Goal: Task Accomplishment & Management: Manage account settings

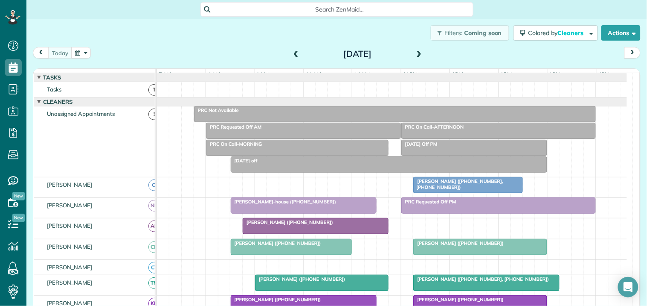
scroll to position [189, 0]
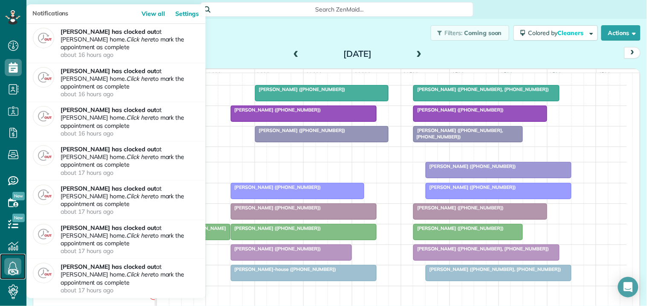
click at [15, 266] on icon at bounding box center [12, 266] width 17 height 17
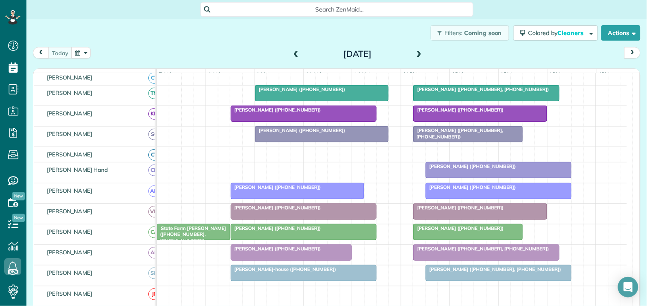
click at [256, 43] on div "Filters: Coming soon Colored by Cleaners Color by Cleaner Color by Team Color b…" at bounding box center [336, 33] width 621 height 28
click at [190, 241] on span "State Farm Sims (+19044033440, +17704619680)" at bounding box center [192, 234] width 70 height 18
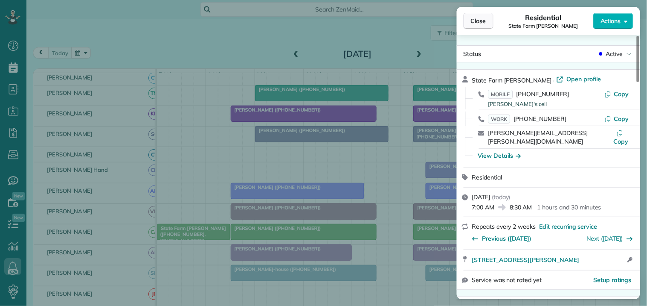
click at [479, 17] on span "Close" at bounding box center [478, 21] width 15 height 9
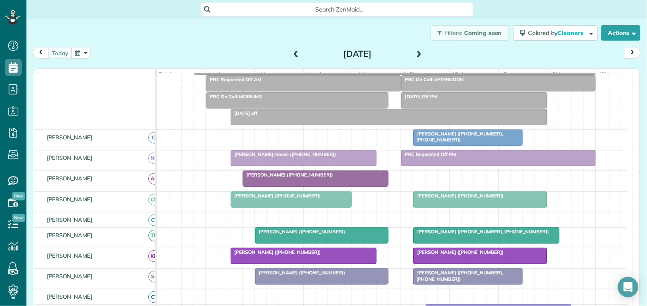
scroll to position [189, 0]
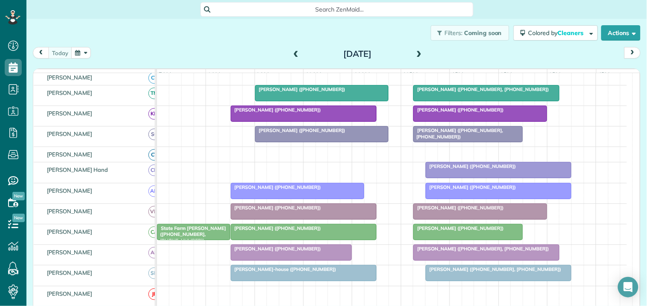
click at [417, 52] on span at bounding box center [419, 54] width 9 height 8
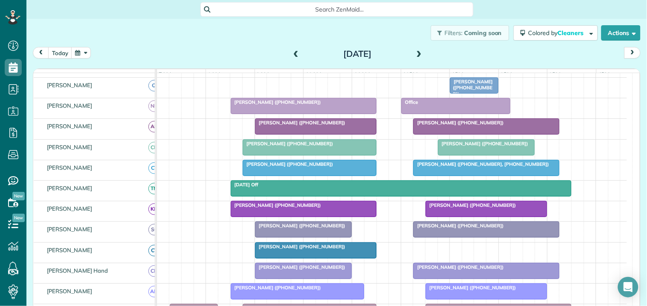
scroll to position [0, 0]
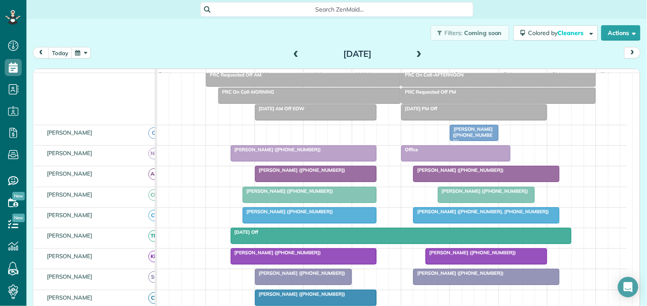
click at [416, 53] on span at bounding box center [419, 54] width 9 height 8
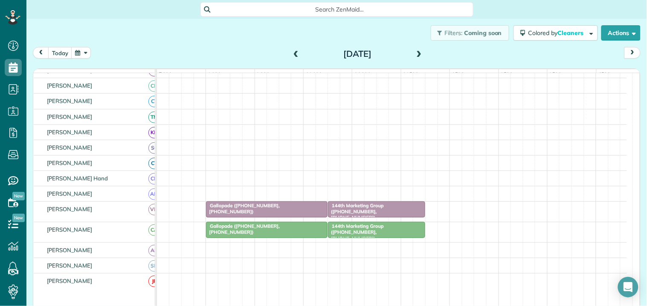
click at [419, 50] on span at bounding box center [419, 54] width 9 height 8
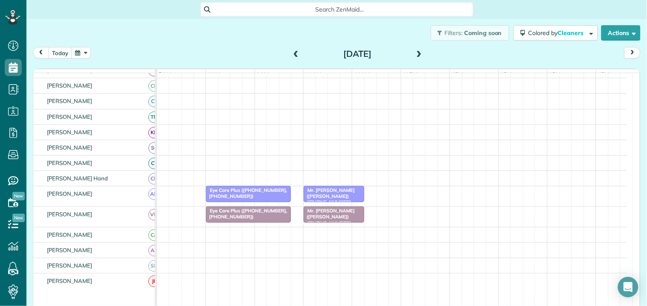
click at [416, 53] on span at bounding box center [419, 54] width 9 height 8
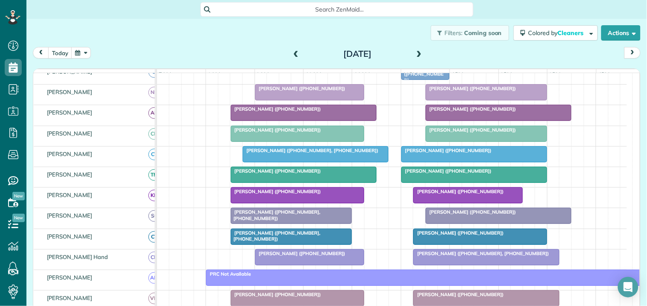
click at [416, 53] on span at bounding box center [419, 54] width 9 height 8
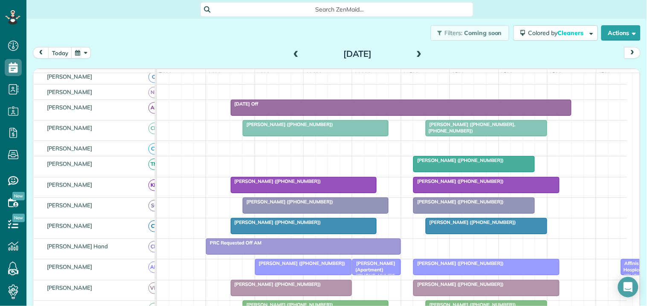
click at [417, 52] on span at bounding box center [419, 54] width 9 height 8
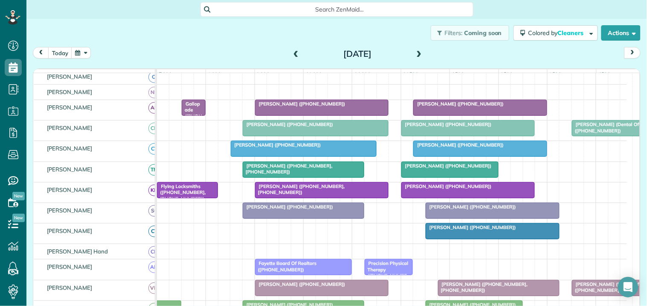
click at [416, 52] on span at bounding box center [419, 54] width 9 height 8
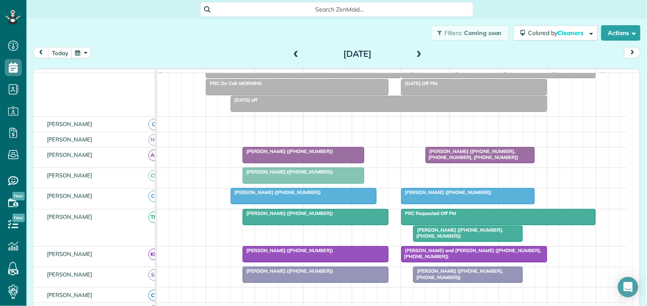
click at [415, 53] on span at bounding box center [419, 54] width 9 height 8
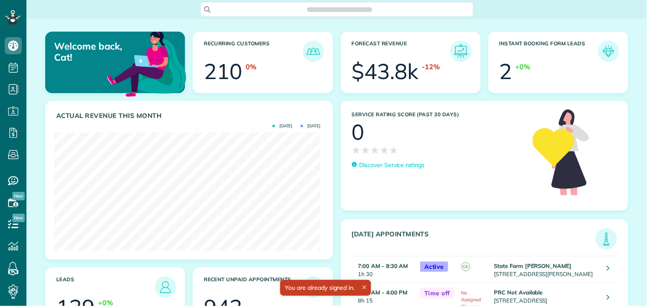
scroll to position [118, 266]
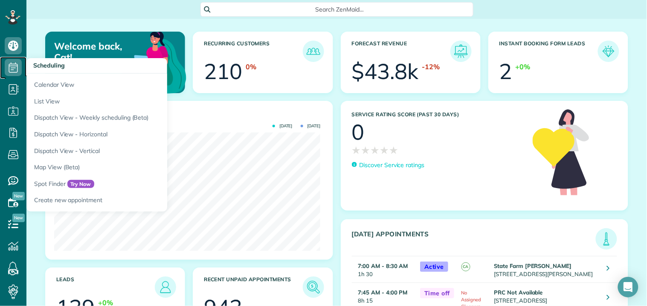
click at [20, 66] on icon at bounding box center [13, 67] width 17 height 17
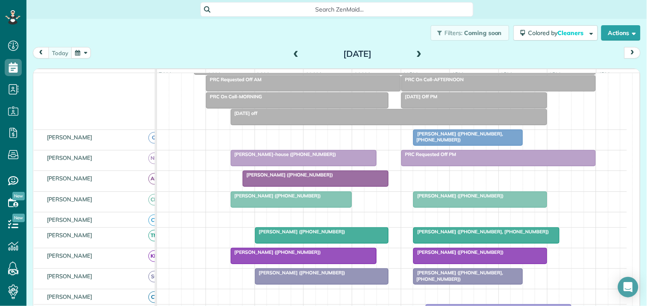
scroll to position [95, 0]
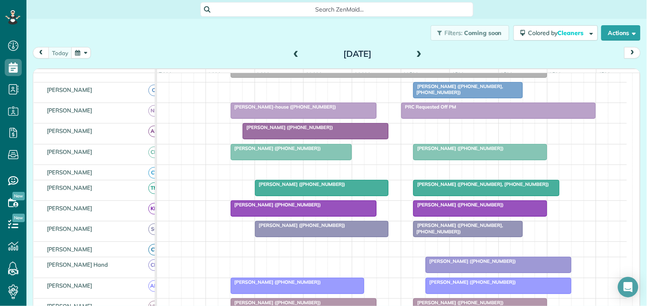
click at [416, 53] on span at bounding box center [419, 54] width 9 height 8
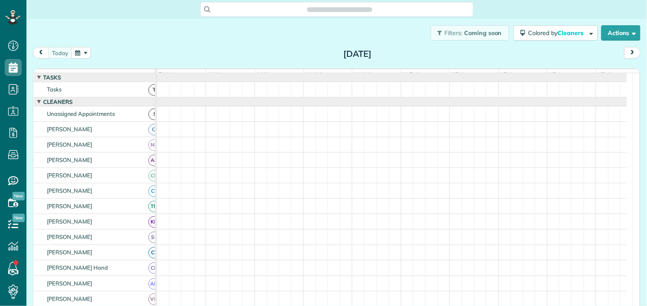
scroll to position [3, 3]
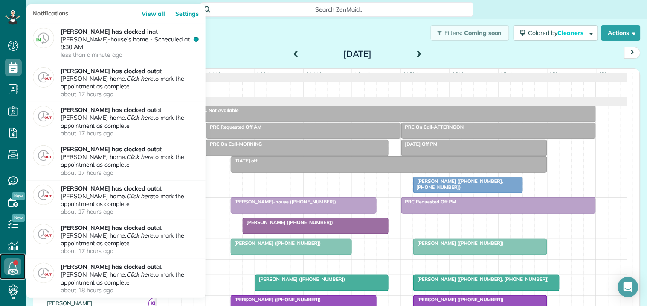
click at [15, 265] on link at bounding box center [13, 266] width 26 height 26
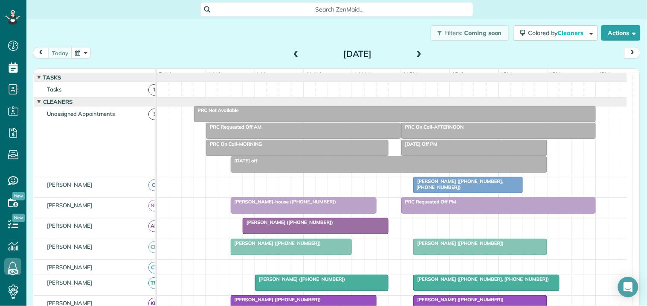
click at [250, 35] on div "Filters: Coming soon Colored by Cleaners Color by Cleaner Color by Team Color b…" at bounding box center [336, 33] width 621 height 28
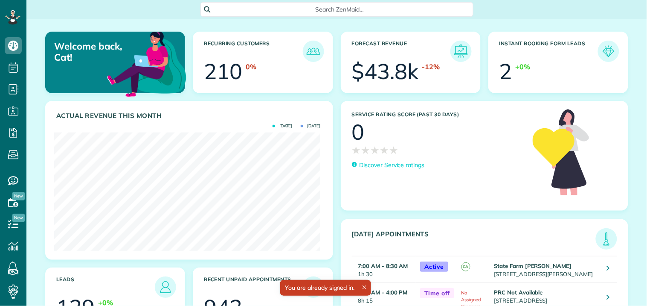
scroll to position [118, 266]
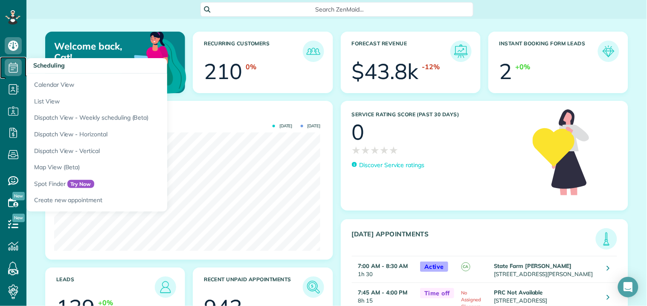
click at [11, 66] on use at bounding box center [13, 67] width 9 height 10
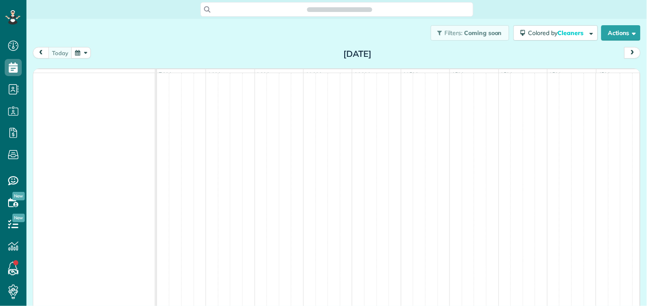
scroll to position [3, 3]
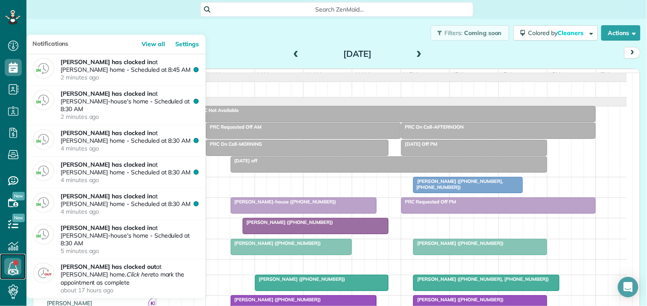
click at [12, 264] on icon at bounding box center [12, 266] width 17 height 17
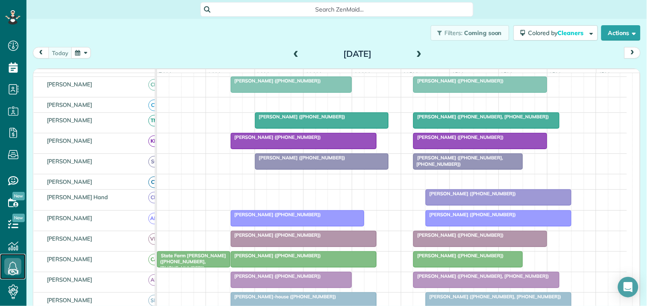
scroll to position [189, 0]
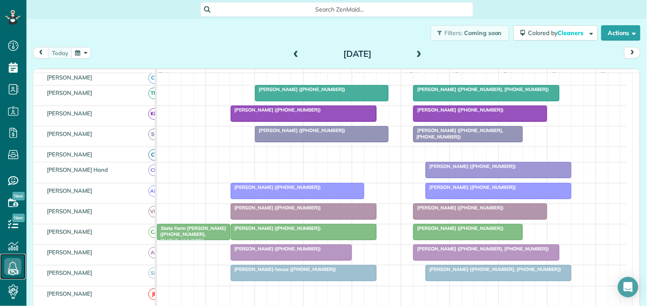
click at [189, 239] on span "State Farm Sims (+19044033440, +17704619680)" at bounding box center [192, 234] width 70 height 18
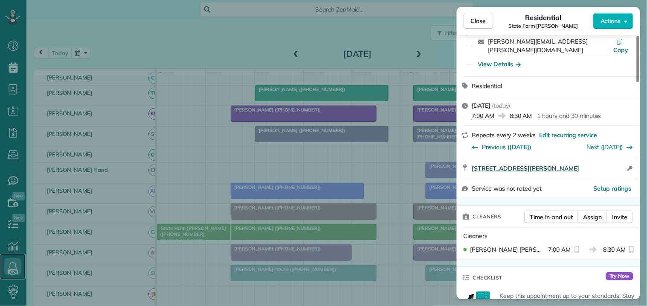
scroll to position [95, 0]
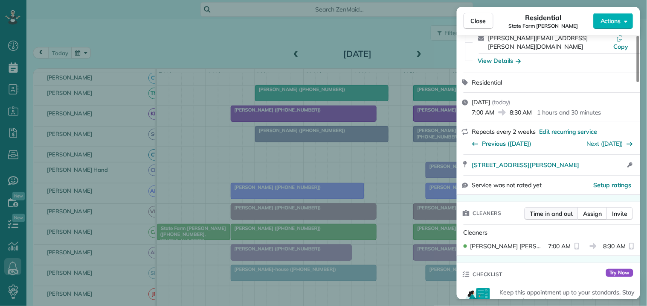
click at [558, 214] on span "Time in and out" at bounding box center [551, 213] width 43 height 9
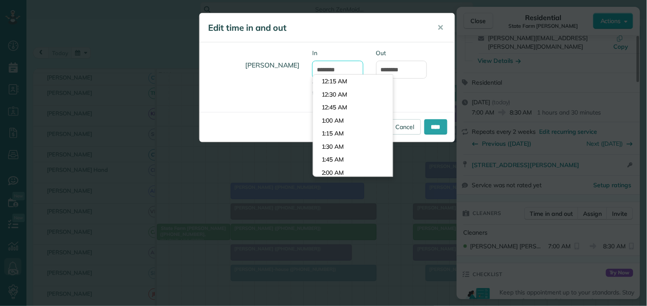
click at [348, 67] on input "*******" at bounding box center [337, 70] width 51 height 18
type input "*******"
click at [334, 92] on body "Dashboard Scheduling Calendar View List View Dispatch View - Weekly scheduling …" at bounding box center [323, 153] width 647 height 306
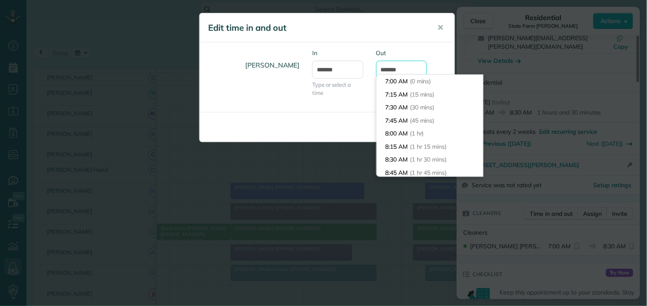
click at [401, 70] on input "*******" at bounding box center [401, 70] width 51 height 18
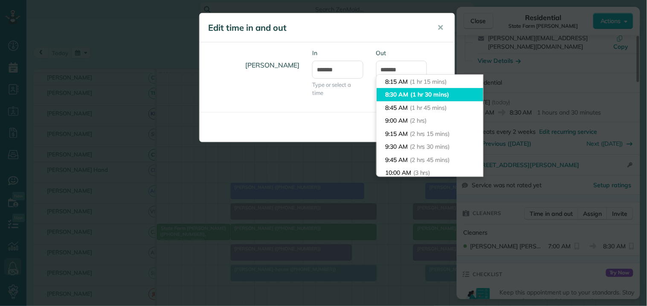
click at [400, 90] on li "8:30 AM (1 hr 30 mins)" at bounding box center [430, 94] width 107 height 13
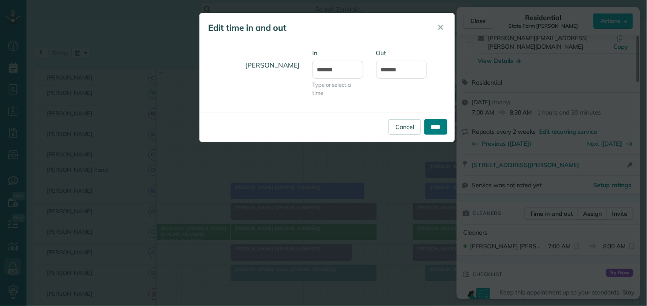
click at [434, 125] on input "****" at bounding box center [436, 126] width 23 height 15
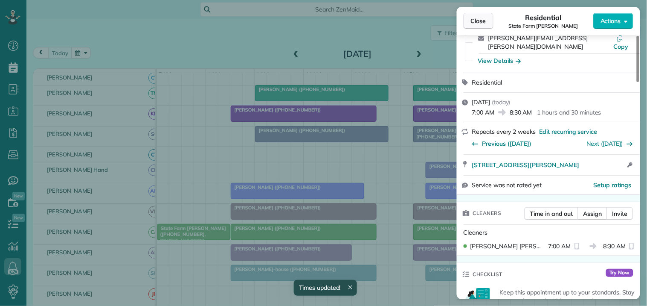
click at [485, 23] on span "Close" at bounding box center [478, 21] width 15 height 9
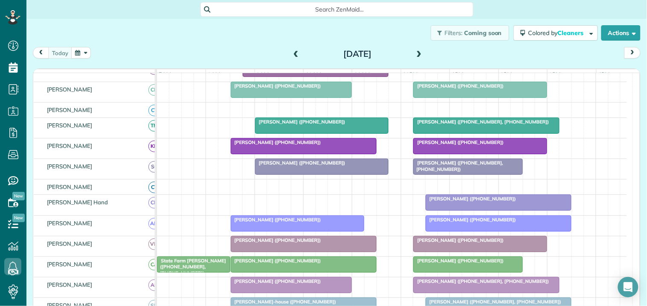
scroll to position [142, 0]
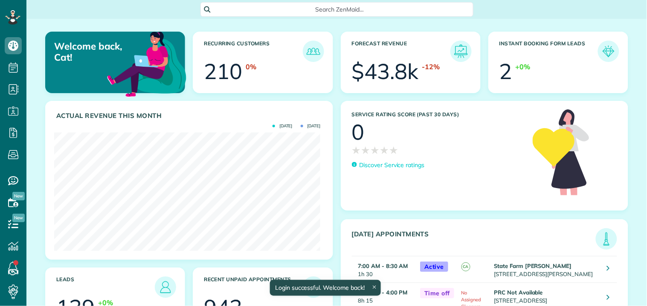
scroll to position [118, 266]
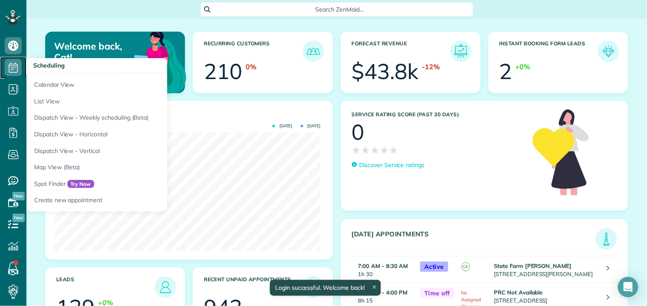
click at [11, 65] on icon at bounding box center [13, 67] width 17 height 17
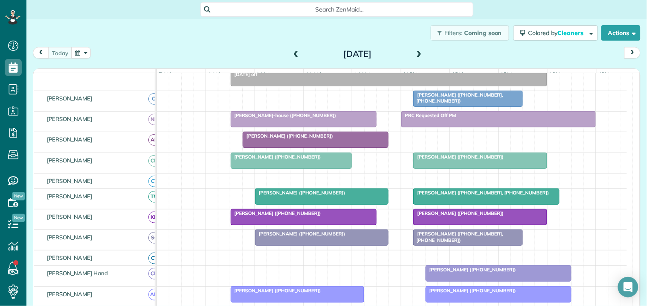
scroll to position [95, 0]
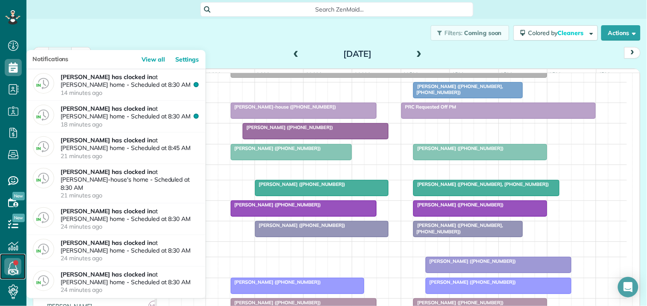
click at [10, 267] on icon at bounding box center [12, 266] width 17 height 17
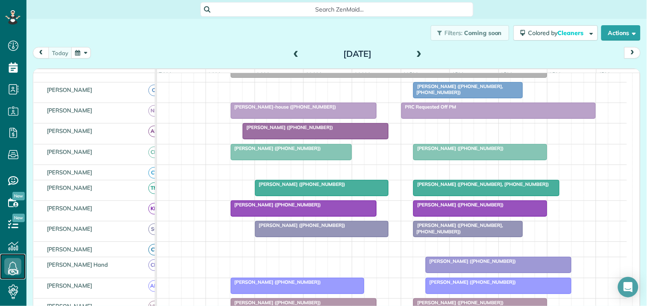
click at [302, 118] on div at bounding box center [303, 110] width 145 height 15
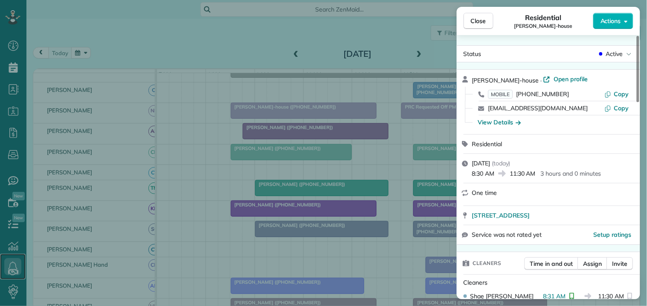
scroll to position [237, 0]
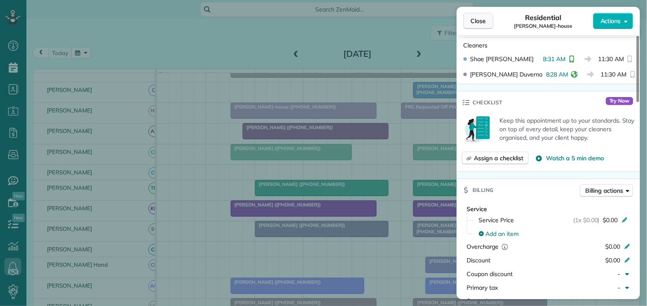
click at [483, 22] on span "Close" at bounding box center [478, 21] width 15 height 9
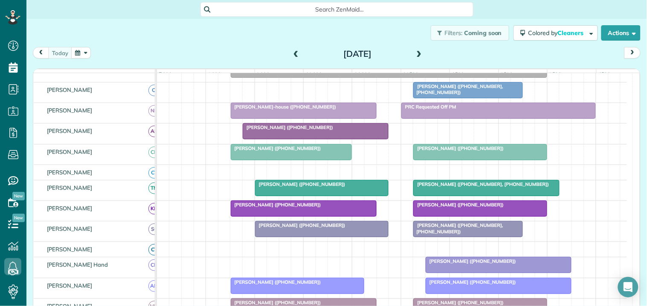
click at [202, 39] on div "Filters: Coming soon Colored by Cleaners Color by Cleaner Color by Team Color b…" at bounding box center [336, 33] width 621 height 28
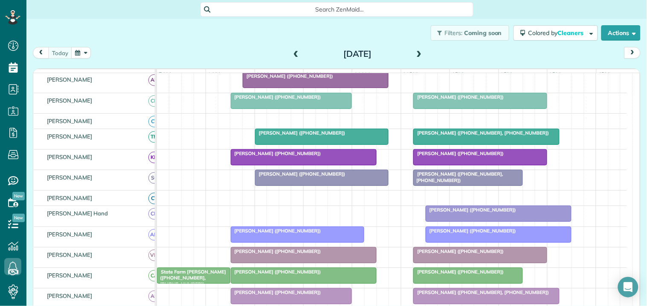
scroll to position [142, 0]
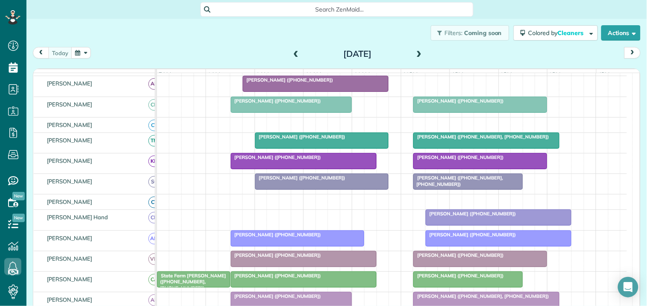
click at [411, 53] on div "Thursday Aug 14, 2025" at bounding box center [357, 54] width 137 height 14
click at [417, 52] on span at bounding box center [419, 54] width 9 height 8
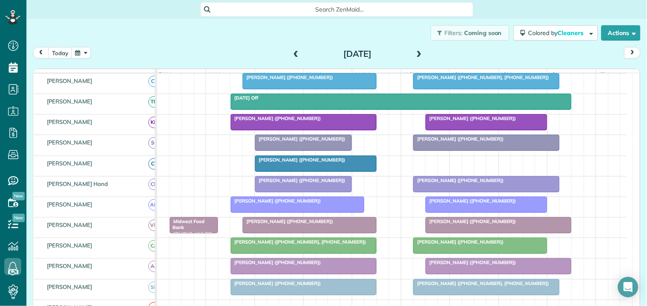
scroll to position [237, 0]
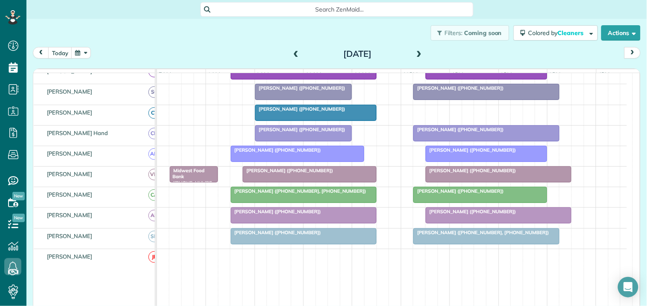
click at [415, 53] on span at bounding box center [419, 54] width 9 height 8
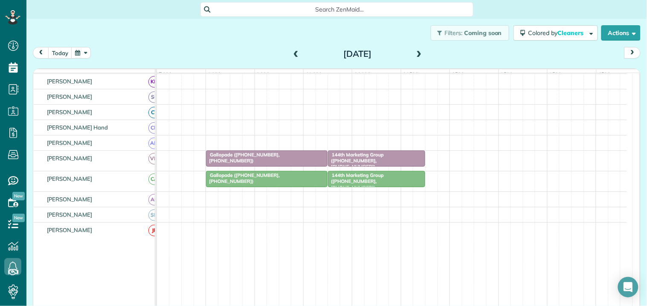
scroll to position [151, 0]
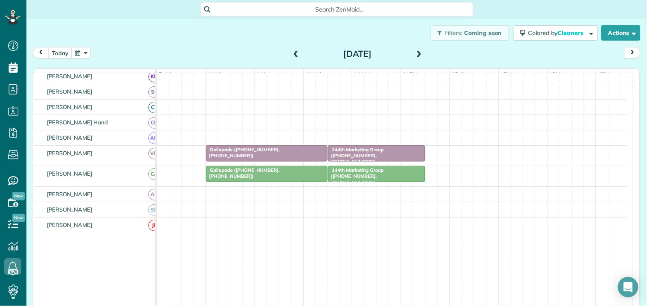
click at [419, 50] on span at bounding box center [419, 54] width 9 height 8
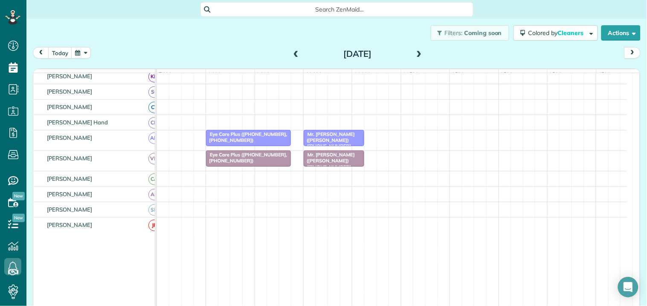
click at [419, 50] on span at bounding box center [419, 54] width 9 height 8
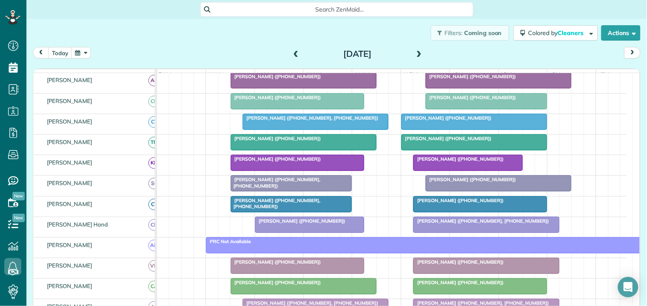
scroll to position [237, 0]
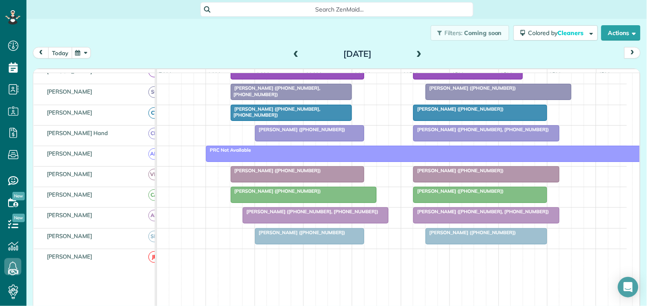
click at [61, 53] on button "today" at bounding box center [60, 53] width 24 height 12
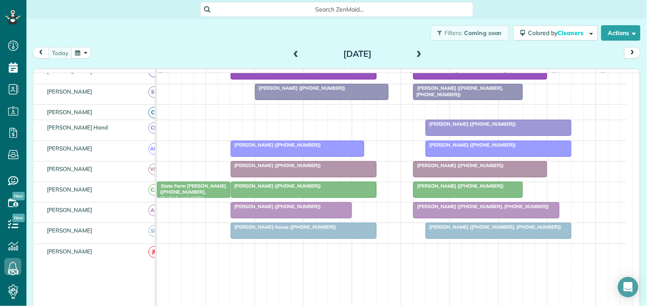
scroll to position [0, 0]
click at [416, 51] on span at bounding box center [419, 54] width 9 height 8
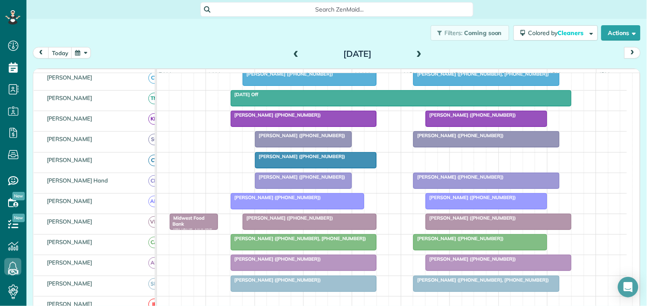
scroll to position [95, 0]
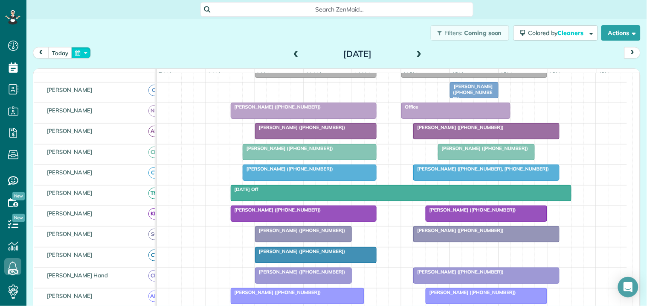
click at [84, 50] on button "button" at bounding box center [81, 53] width 20 height 12
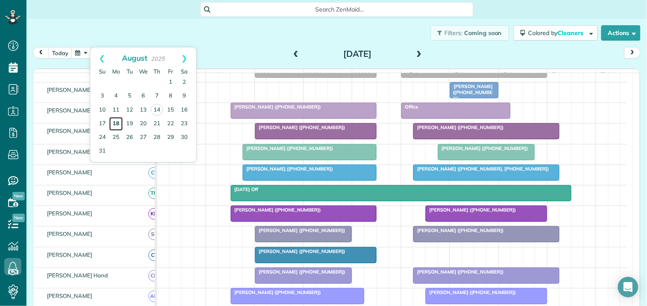
click at [117, 123] on link "18" at bounding box center [116, 124] width 14 height 14
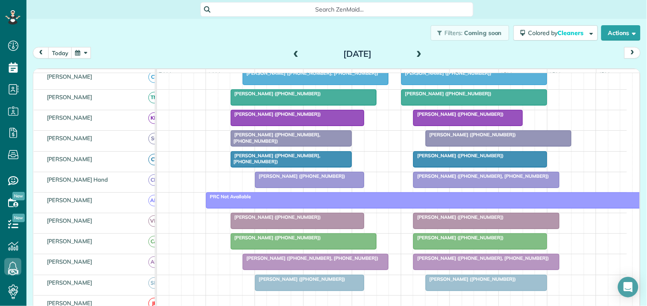
scroll to position [237, 0]
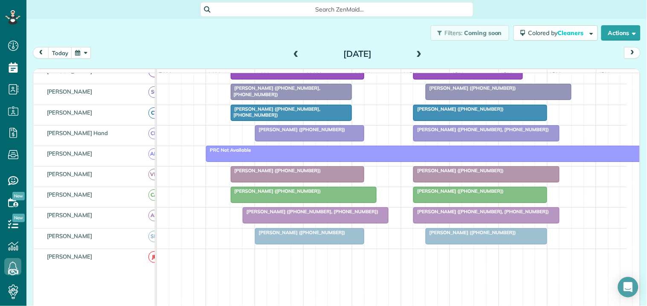
click at [415, 53] on span at bounding box center [419, 54] width 9 height 8
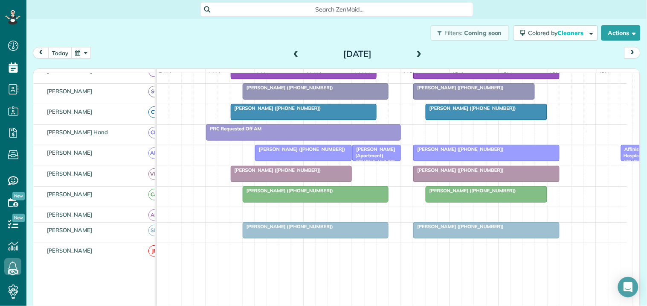
scroll to position [174, 0]
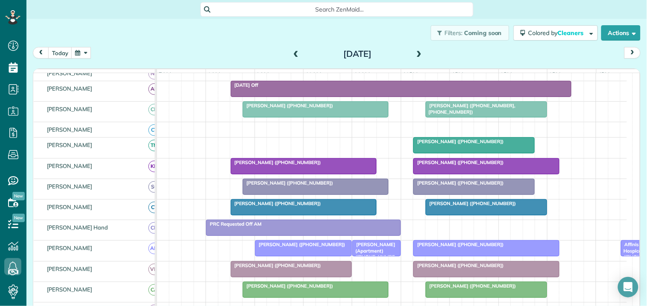
click at [415, 50] on span at bounding box center [419, 54] width 9 height 13
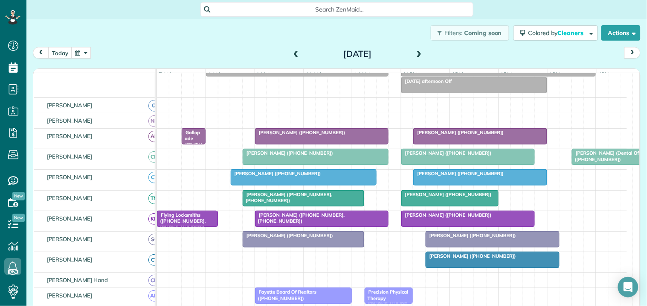
click at [415, 52] on span at bounding box center [419, 54] width 9 height 8
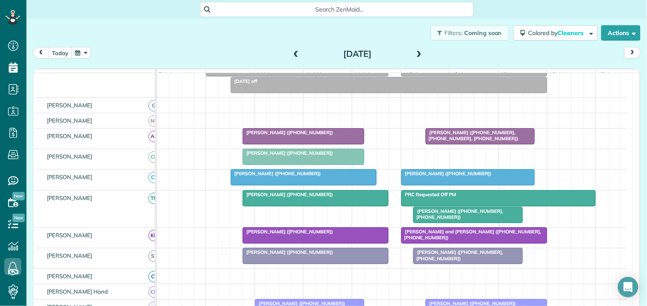
click at [301, 135] on span "Amy Amor (+19548018768)" at bounding box center [287, 132] width 91 height 6
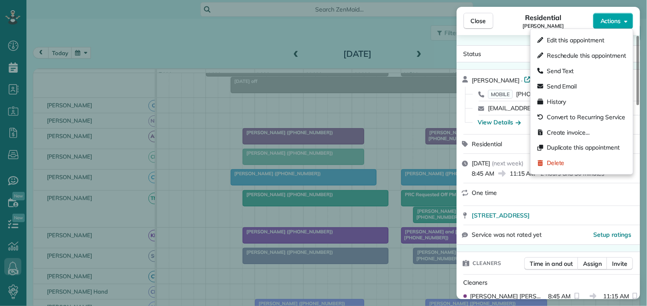
click at [611, 20] on span "Actions" at bounding box center [611, 21] width 20 height 9
click at [575, 41] on span "Edit this appointment" at bounding box center [576, 40] width 58 height 9
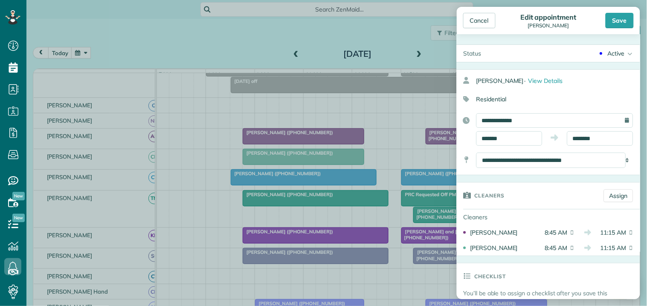
click at [611, 52] on div "Active" at bounding box center [616, 53] width 17 height 9
click at [605, 136] on div "Cancelled" at bounding box center [618, 139] width 27 height 6
click at [617, 20] on div "Save" at bounding box center [620, 20] width 28 height 15
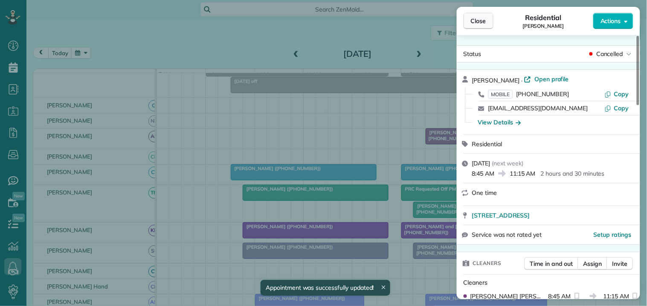
click at [483, 23] on span "Close" at bounding box center [478, 21] width 15 height 9
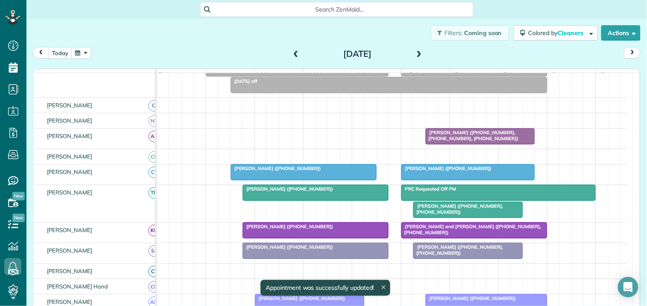
click at [419, 50] on span at bounding box center [419, 54] width 9 height 8
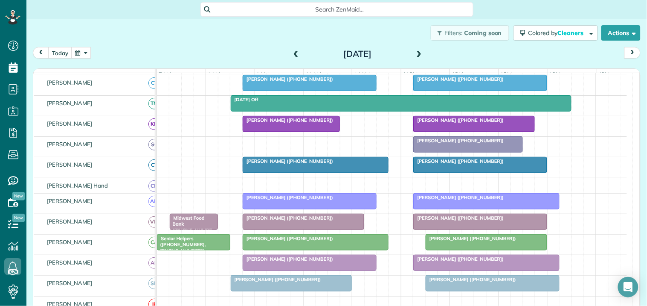
click at [416, 52] on span at bounding box center [419, 54] width 9 height 8
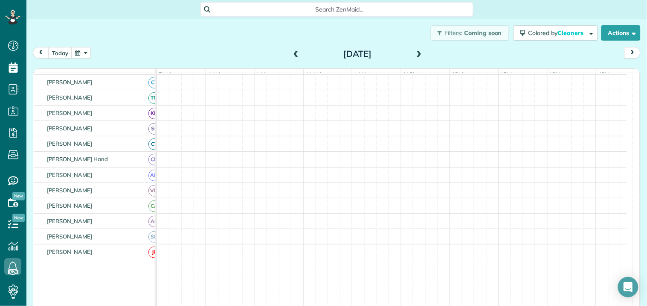
click at [416, 52] on span at bounding box center [419, 54] width 9 height 8
click at [241, 49] on div "today Sunday Aug 24, 2025" at bounding box center [337, 55] width 608 height 16
click at [85, 51] on button "button" at bounding box center [81, 53] width 20 height 12
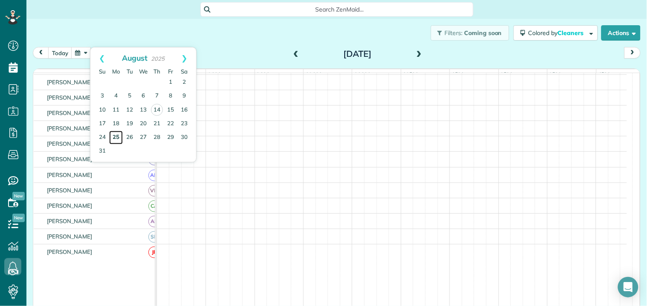
click at [115, 136] on link "25" at bounding box center [116, 138] width 14 height 14
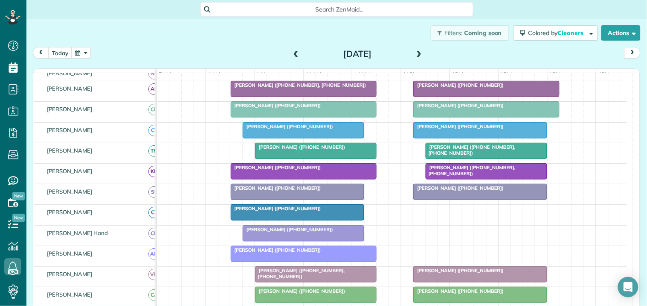
click at [415, 50] on span at bounding box center [419, 54] width 9 height 13
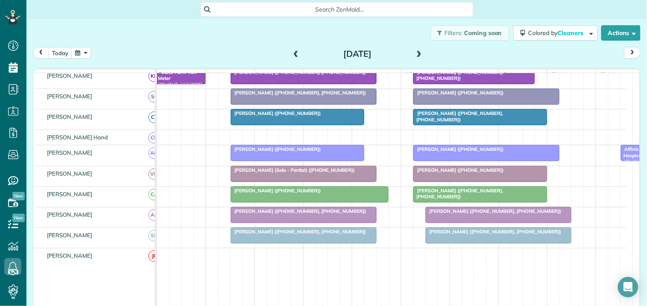
click at [417, 52] on span at bounding box center [419, 54] width 9 height 8
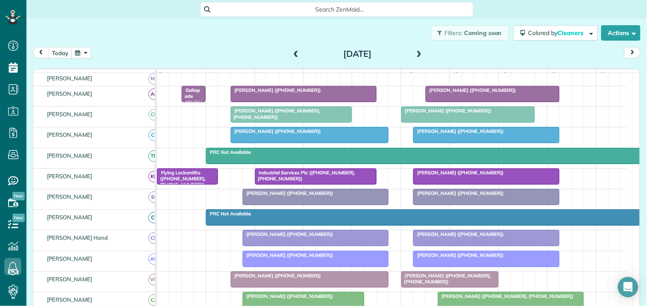
click at [416, 49] on span at bounding box center [419, 54] width 9 height 13
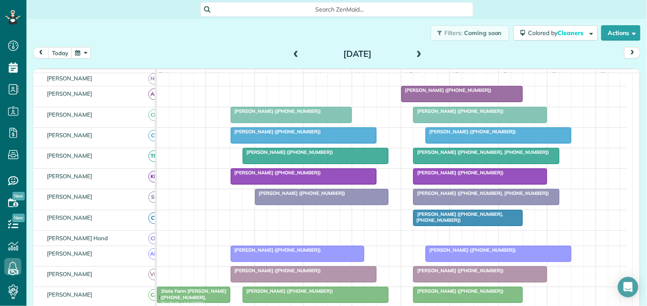
click at [415, 51] on span at bounding box center [419, 54] width 9 height 8
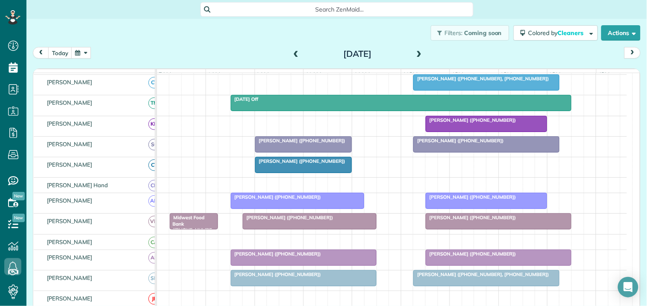
click at [300, 164] on div "[PERSON_NAME] ([PHONE_NUMBER])" at bounding box center [304, 161] width 92 height 6
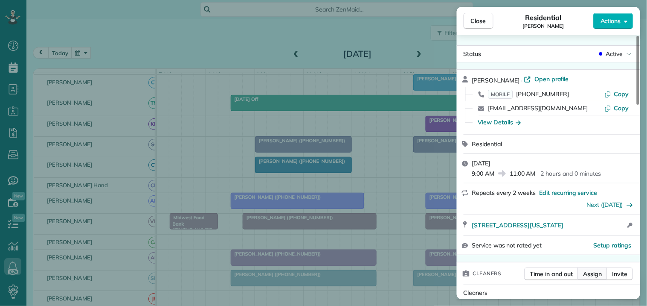
click at [595, 276] on span "Assign" at bounding box center [593, 273] width 19 height 9
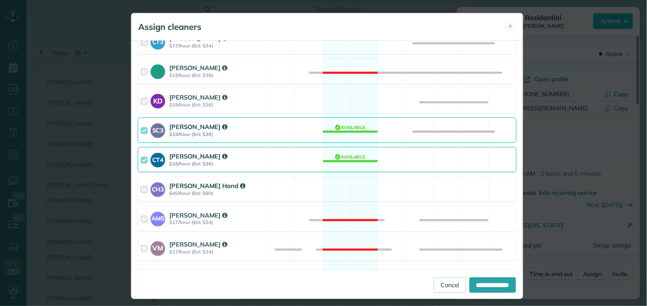
click at [344, 183] on div "CH3 Cortney Hand $40/hour (Est: $80) Available" at bounding box center [327, 188] width 379 height 25
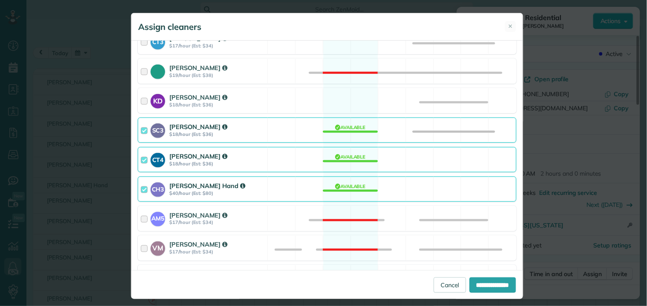
click at [347, 155] on div "CT4 Crystal Treece $18/hour (Est: $36) Available" at bounding box center [327, 159] width 379 height 25
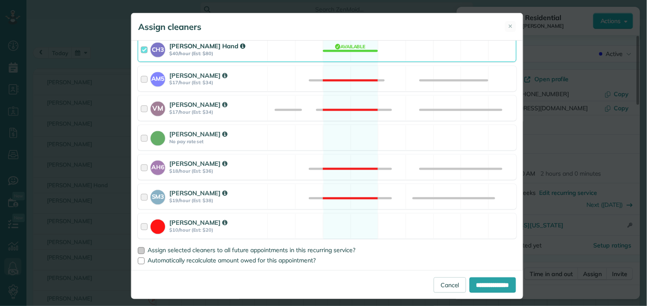
click at [138, 250] on div at bounding box center [141, 250] width 7 height 7
click at [484, 282] on input "**********" at bounding box center [493, 284] width 47 height 15
type input "**********"
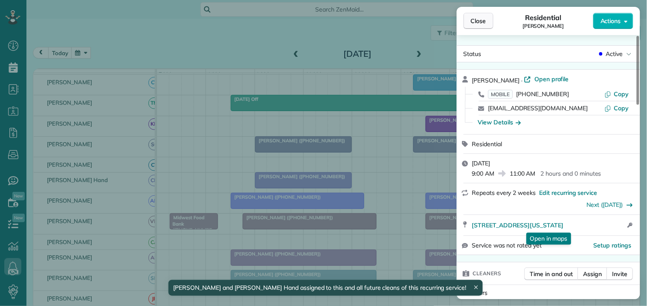
click at [489, 22] on button "Close" at bounding box center [479, 21] width 30 height 16
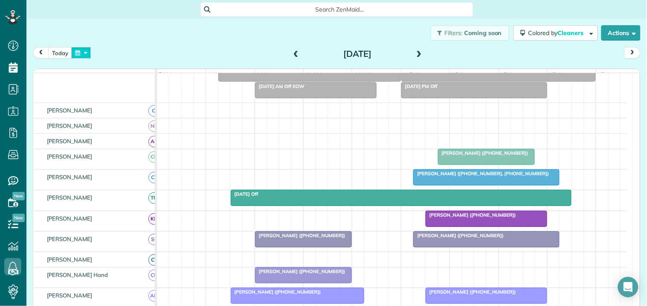
click at [86, 50] on button "button" at bounding box center [81, 53] width 20 height 12
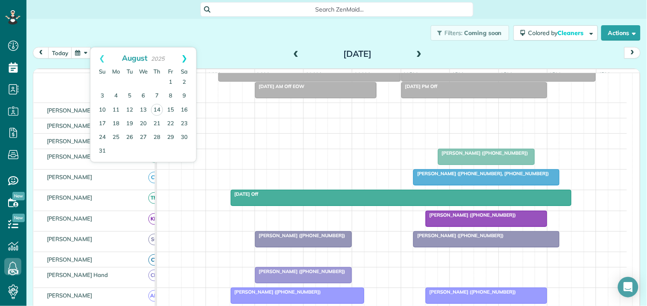
click at [187, 56] on link "Next" at bounding box center [184, 57] width 23 height 21
click at [168, 92] on link "12" at bounding box center [171, 96] width 14 height 14
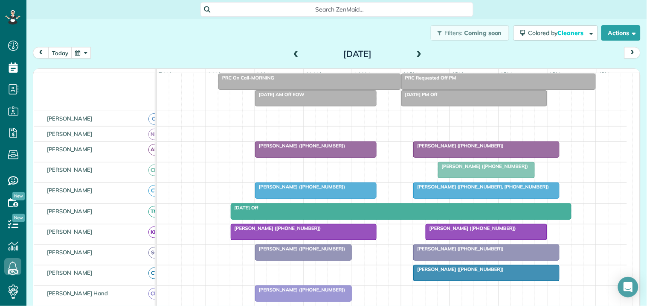
click at [291, 53] on span at bounding box center [295, 54] width 9 height 8
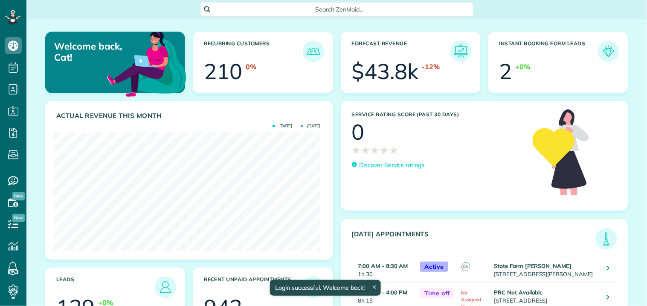
scroll to position [118, 266]
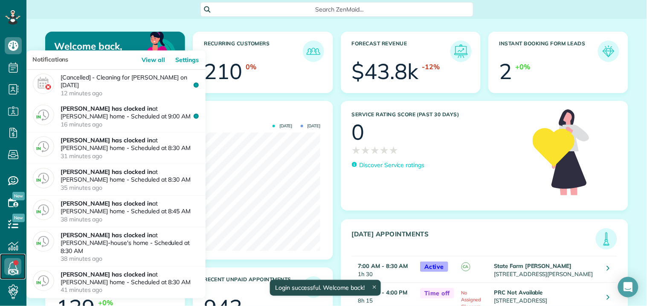
click at [17, 263] on link at bounding box center [13, 266] width 26 height 26
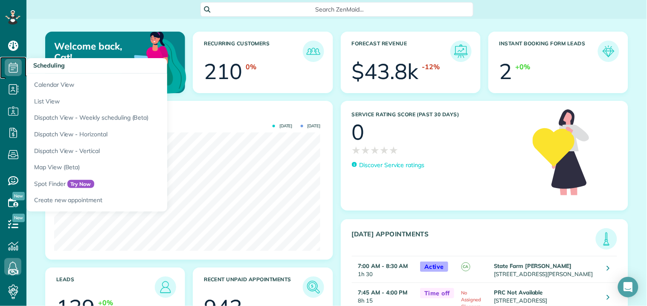
click at [15, 63] on icon at bounding box center [13, 67] width 17 height 17
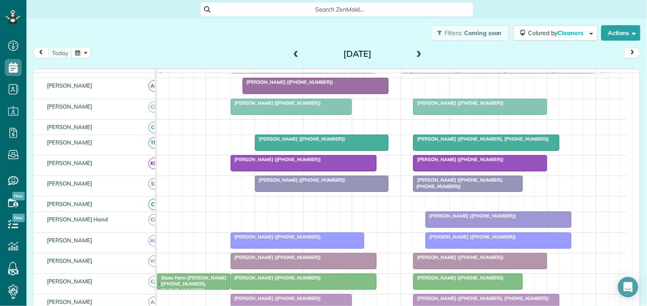
scroll to position [95, 0]
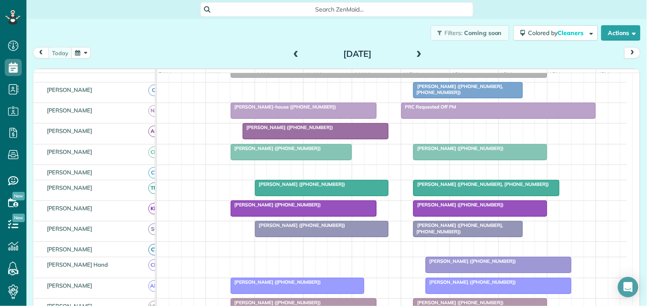
click at [308, 195] on div at bounding box center [322, 187] width 133 height 15
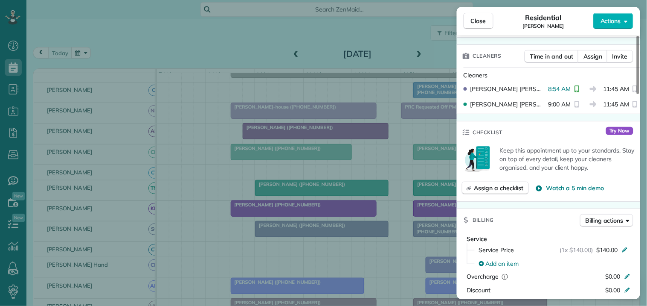
scroll to position [189, 0]
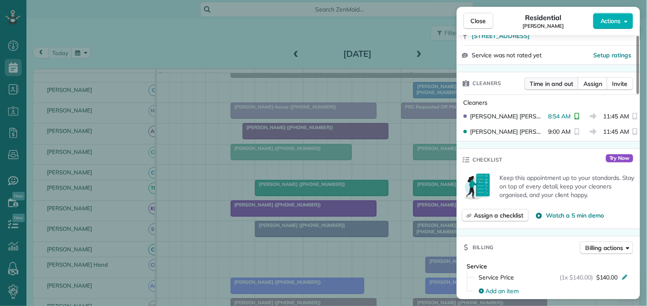
click at [549, 83] on span "Time in and out" at bounding box center [551, 83] width 43 height 9
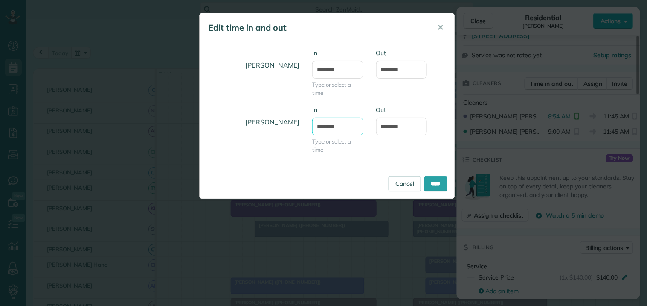
click at [339, 125] on input "*******" at bounding box center [337, 126] width 51 height 18
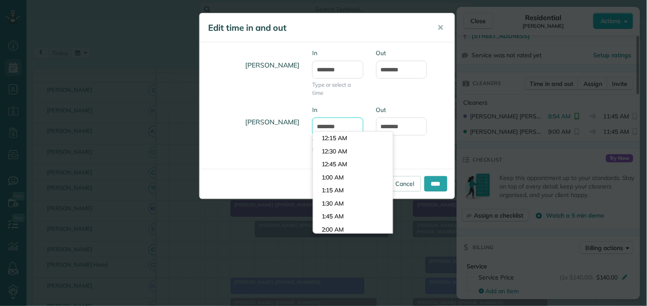
scroll to position [443, 0]
type input "*******"
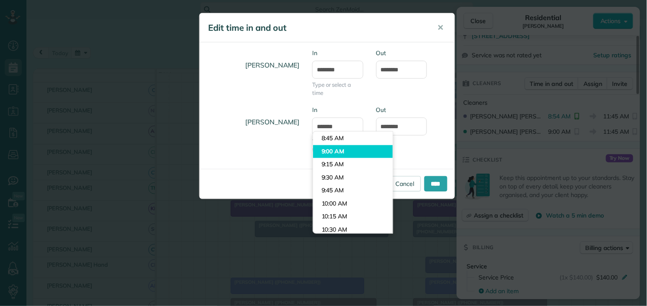
click at [336, 151] on body "Dashboard Scheduling Calendar View List View Dispatch View - Weekly scheduling …" at bounding box center [323, 153] width 647 height 306
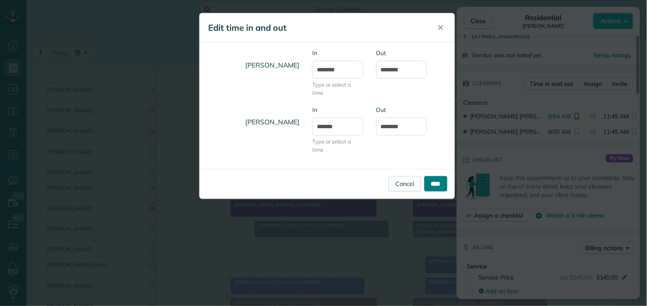
click at [434, 184] on input "****" at bounding box center [436, 183] width 23 height 15
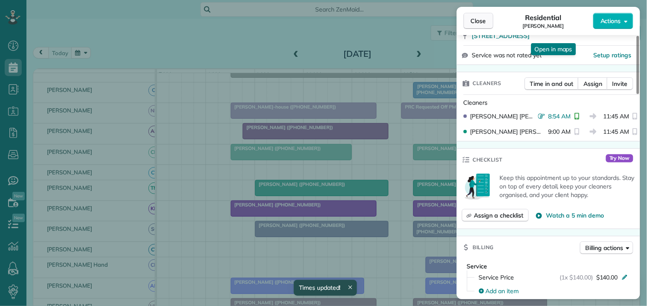
click at [486, 20] on span "Close" at bounding box center [478, 21] width 15 height 9
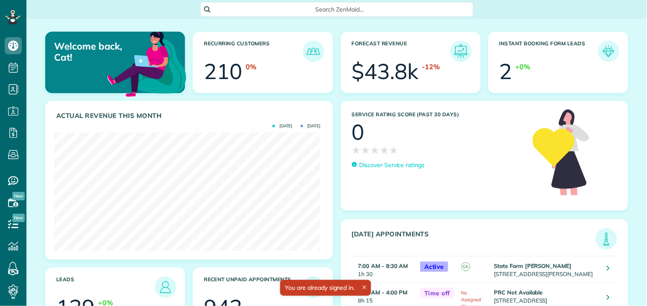
scroll to position [118, 266]
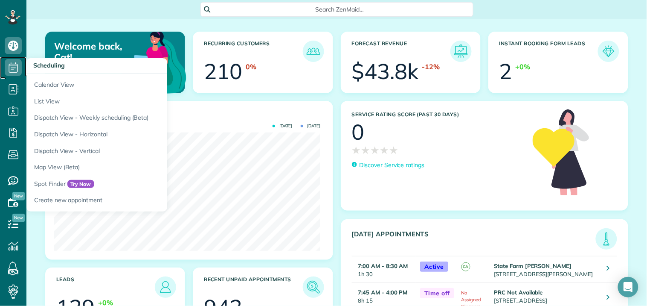
click at [9, 67] on icon at bounding box center [13, 67] width 17 height 17
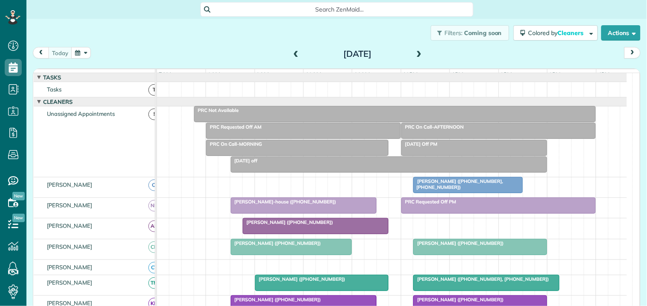
scroll to position [3, 3]
click at [417, 52] on span at bounding box center [419, 54] width 9 height 8
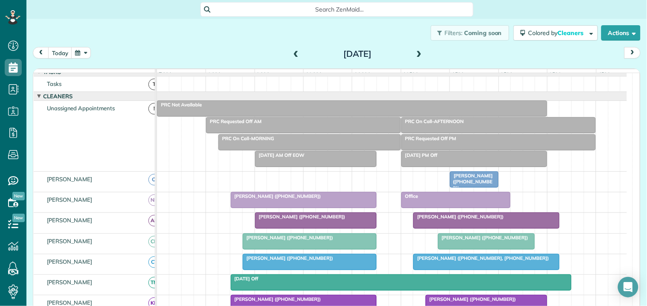
scroll to position [0, 0]
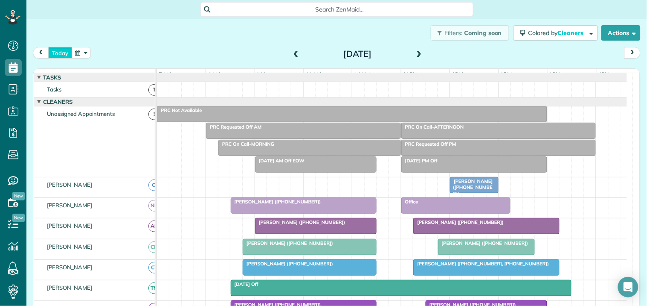
click at [58, 54] on button "today" at bounding box center [60, 53] width 24 height 12
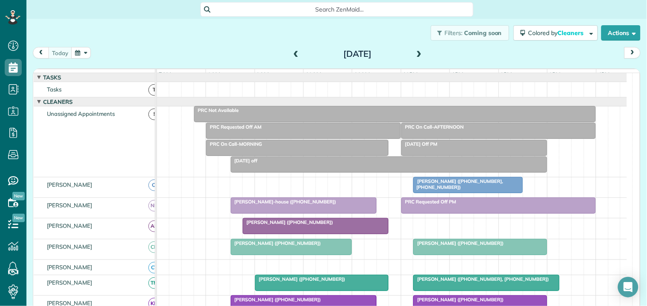
click at [311, 204] on div "Jill Price-house (+16783867632)" at bounding box center [303, 201] width 141 height 6
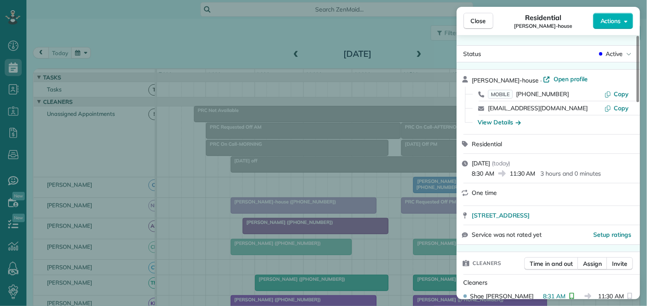
scroll to position [95, 0]
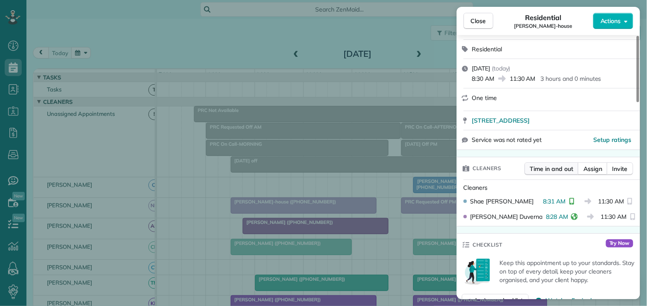
click at [556, 171] on span "Time in and out" at bounding box center [551, 168] width 43 height 9
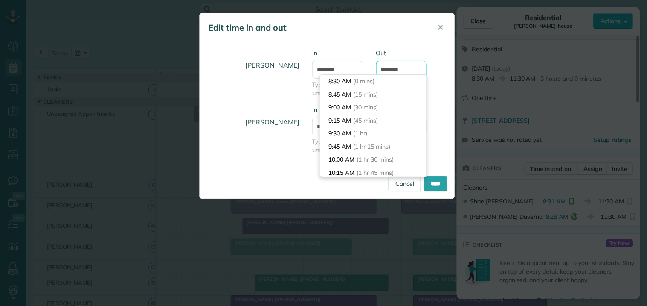
click at [403, 67] on input "********" at bounding box center [401, 70] width 51 height 18
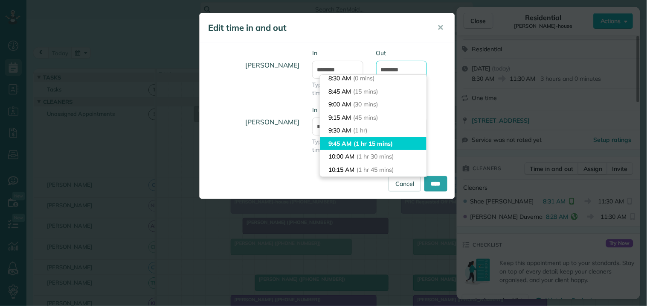
scroll to position [0, 0]
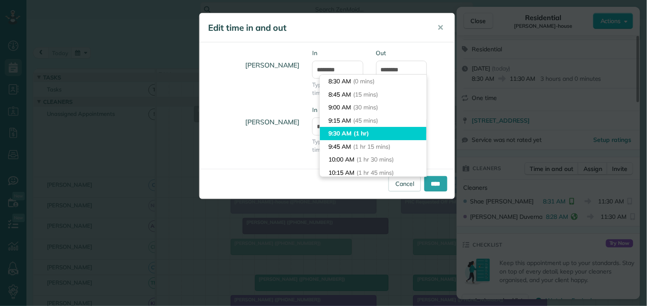
type input "*******"
click at [342, 131] on body "Dashboard Scheduling Calendar View List View Dispatch View - Weekly scheduling …" at bounding box center [323, 153] width 647 height 306
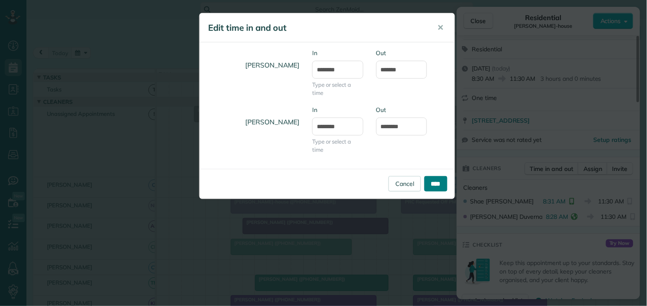
click at [435, 185] on input "****" at bounding box center [436, 183] width 23 height 15
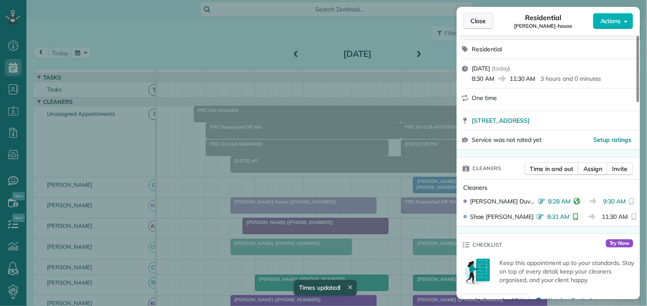
click at [485, 22] on span "Close" at bounding box center [478, 21] width 15 height 9
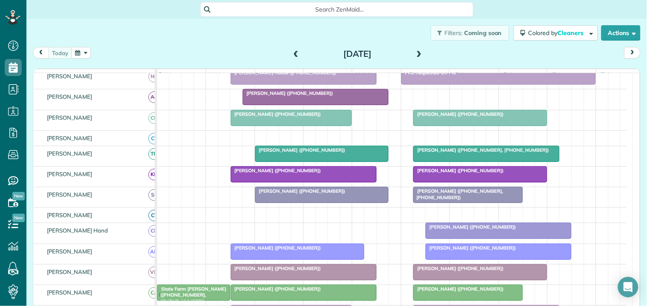
scroll to position [95, 0]
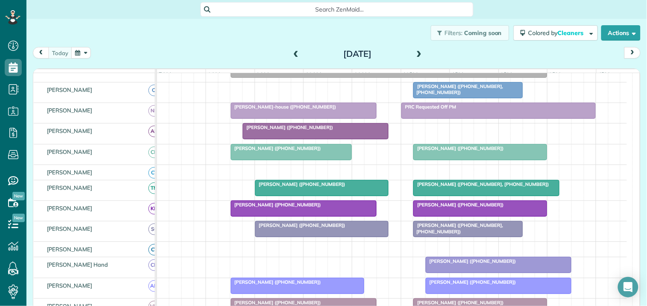
click at [415, 50] on span at bounding box center [419, 54] width 9 height 8
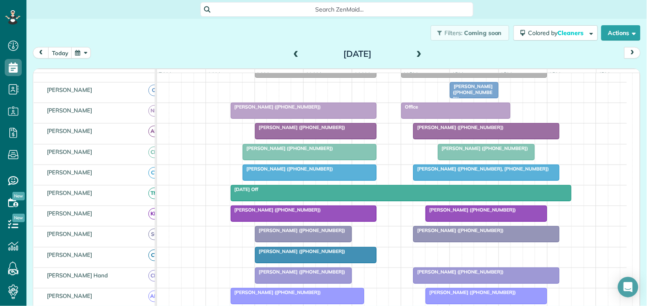
click at [248, 43] on div "Filters: Coming soon Colored by Cleaners Color by Cleaner Color by Team Color b…" at bounding box center [336, 33] width 621 height 28
click at [222, 28] on div "Filters: Coming soon Colored by Cleaners Color by Cleaner Color by Team Color b…" at bounding box center [336, 33] width 621 height 28
click at [238, 38] on div "Filters: Coming soon Colored by Cleaners Color by Cleaner Color by Team Color b…" at bounding box center [336, 33] width 621 height 28
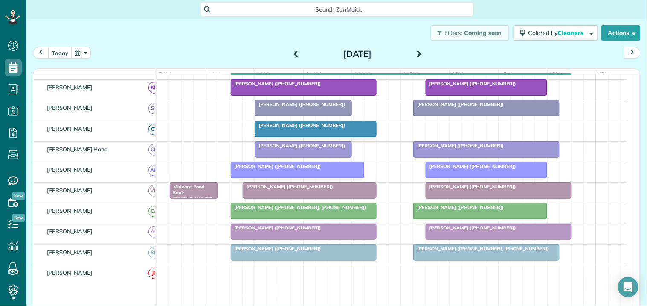
scroll to position [237, 0]
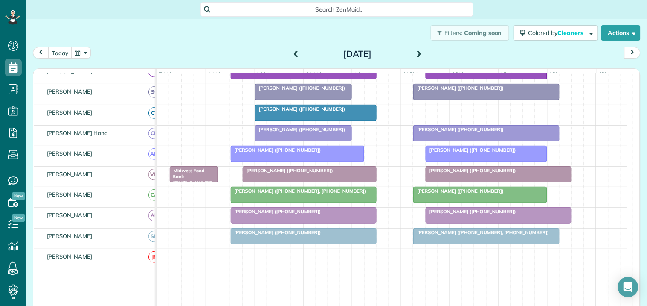
click at [415, 52] on span at bounding box center [419, 54] width 9 height 8
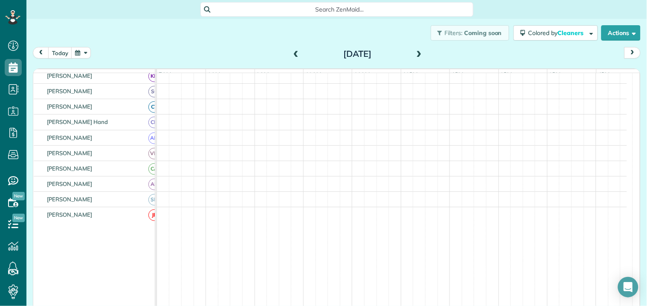
scroll to position [151, 0]
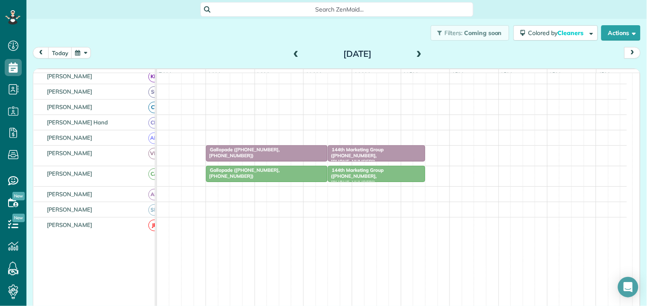
click at [415, 55] on span at bounding box center [419, 54] width 9 height 8
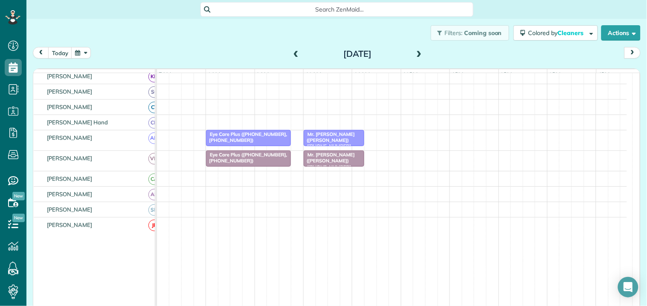
click at [415, 55] on span at bounding box center [419, 54] width 9 height 8
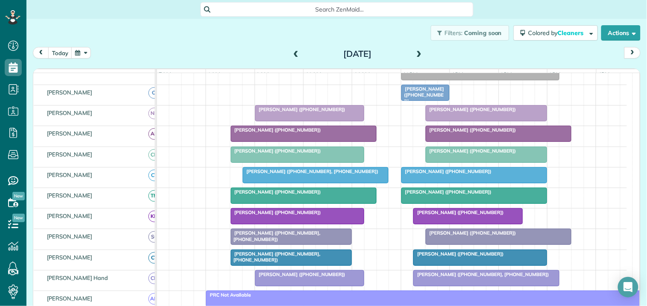
scroll to position [47, 0]
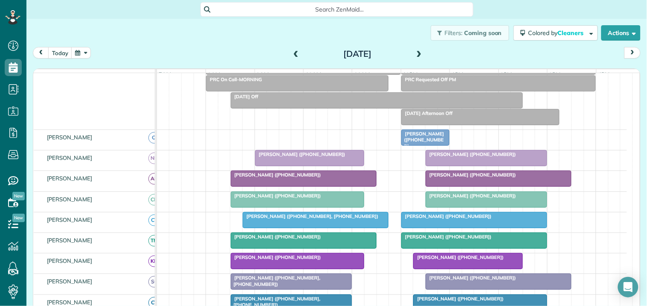
click at [415, 52] on span at bounding box center [419, 54] width 9 height 8
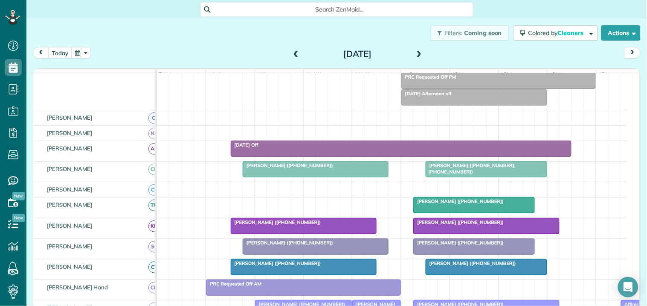
scroll to position [0, 0]
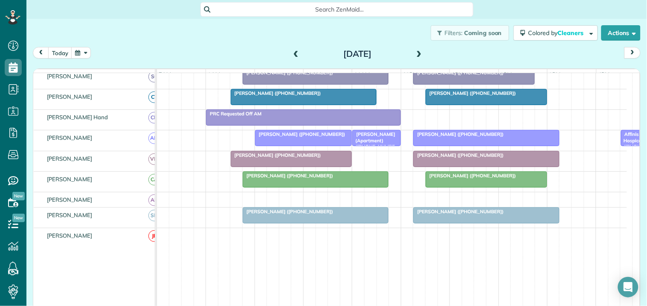
click at [416, 53] on span at bounding box center [419, 54] width 9 height 8
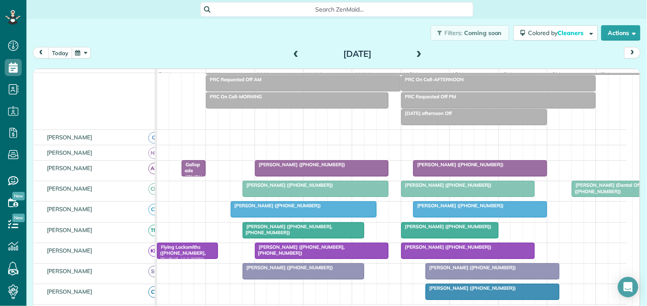
click at [62, 52] on button "today" at bounding box center [60, 53] width 24 height 12
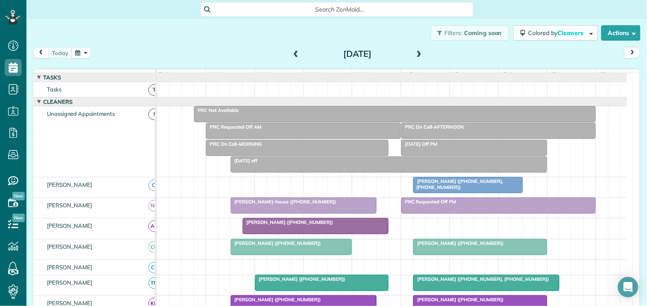
click at [416, 50] on span at bounding box center [419, 54] width 9 height 13
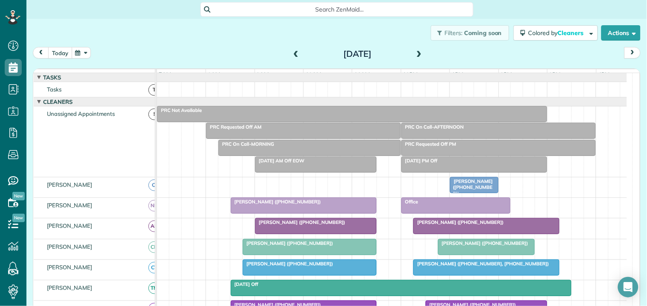
click at [64, 51] on button "today" at bounding box center [60, 53] width 24 height 12
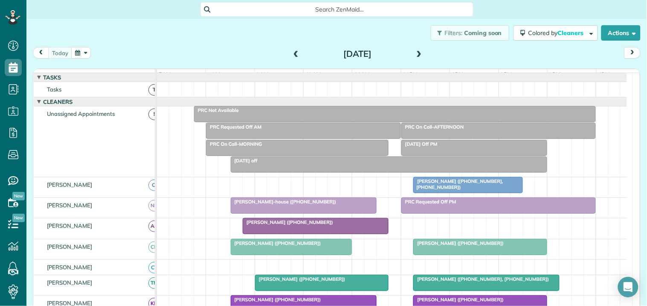
click at [417, 50] on span at bounding box center [419, 54] width 9 height 8
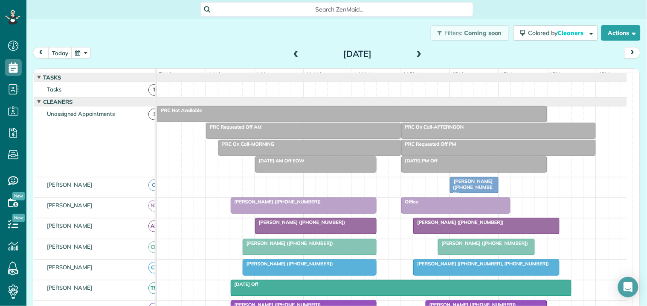
click at [84, 50] on button "button" at bounding box center [81, 53] width 20 height 12
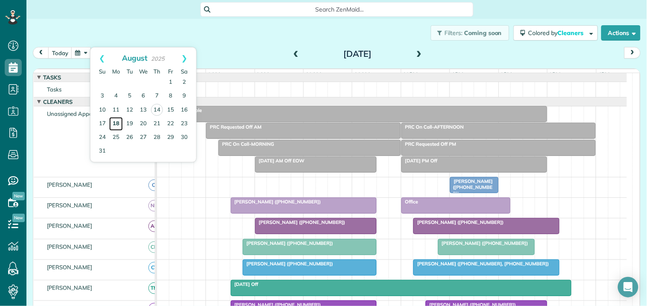
click at [117, 122] on link "18" at bounding box center [116, 124] width 14 height 14
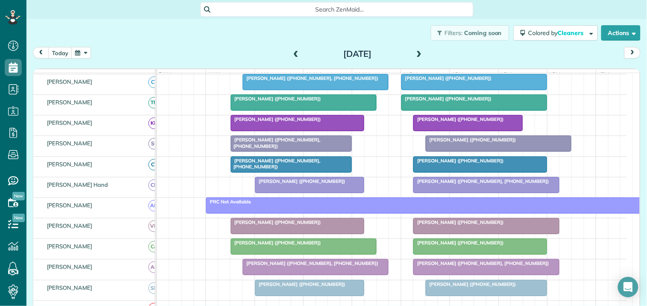
scroll to position [189, 0]
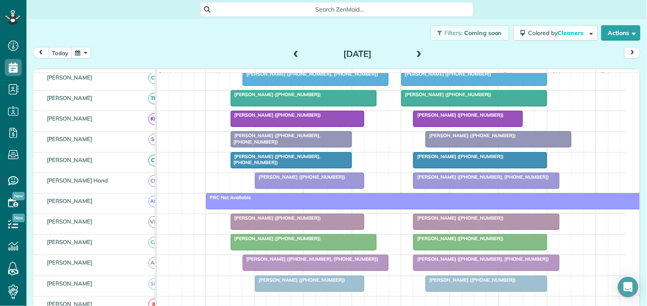
click at [415, 52] on span at bounding box center [419, 54] width 9 height 8
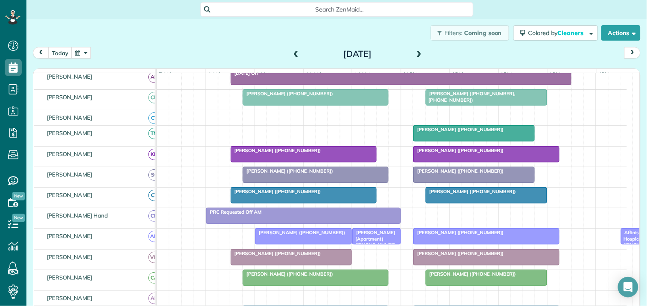
scroll to position [127, 0]
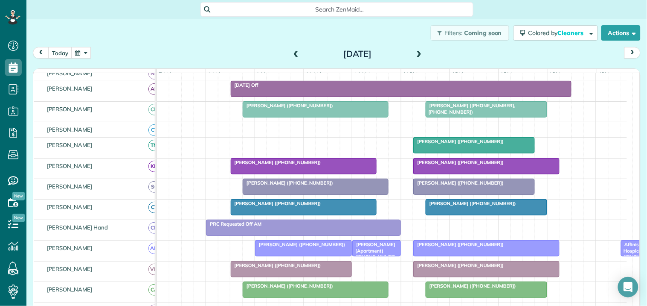
click at [415, 54] on span at bounding box center [419, 54] width 9 height 8
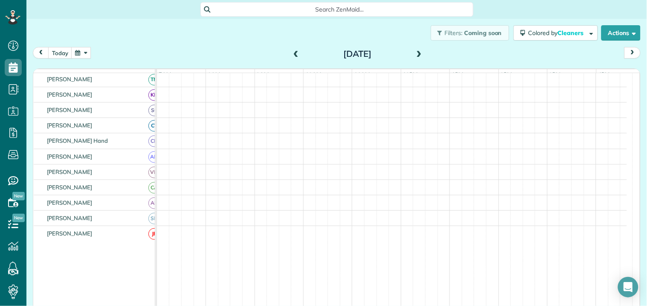
scroll to position [71, 0]
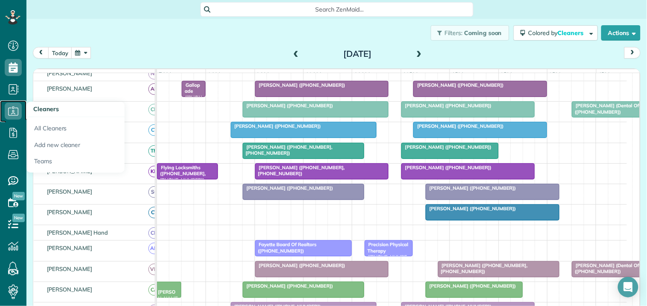
click at [15, 113] on icon at bounding box center [13, 110] width 17 height 17
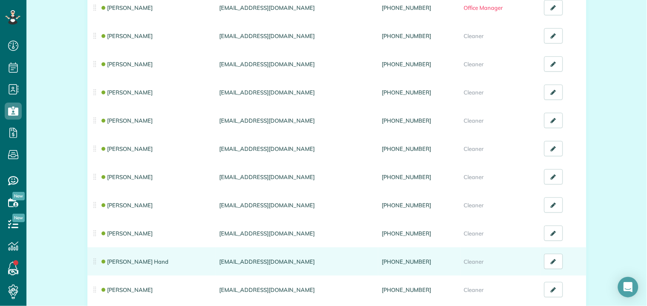
scroll to position [189, 0]
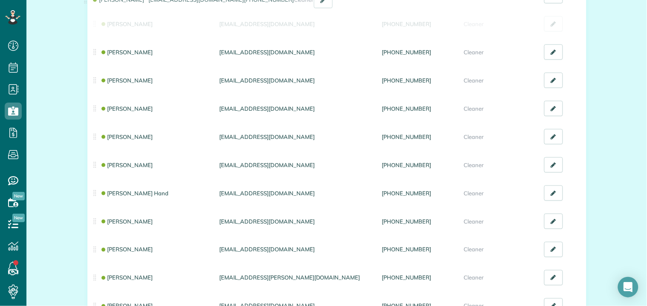
drag, startPoint x: 90, startPoint y: 168, endPoint x: 84, endPoint y: 9, distance: 158.4
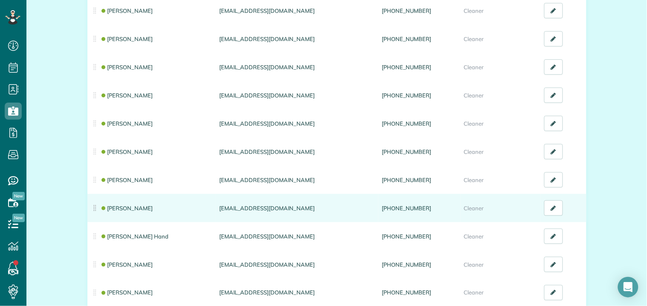
scroll to position [95, 0]
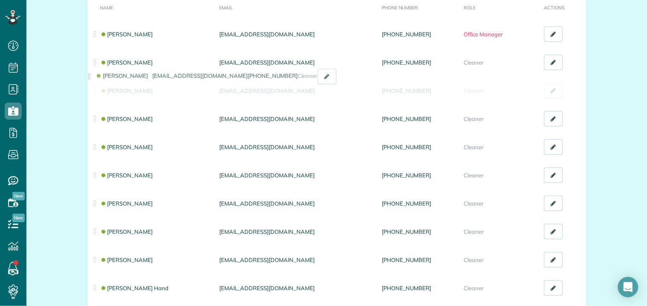
drag, startPoint x: 92, startPoint y: 120, endPoint x: 90, endPoint y: 82, distance: 37.6
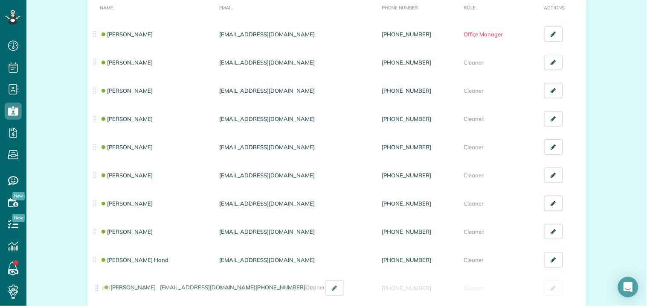
drag, startPoint x: 91, startPoint y: 61, endPoint x: 97, endPoint y: 294, distance: 233.1
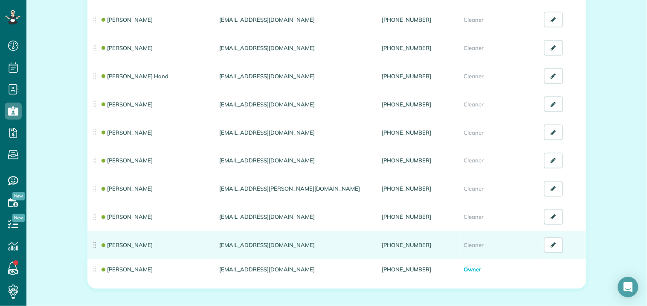
scroll to position [323, 0]
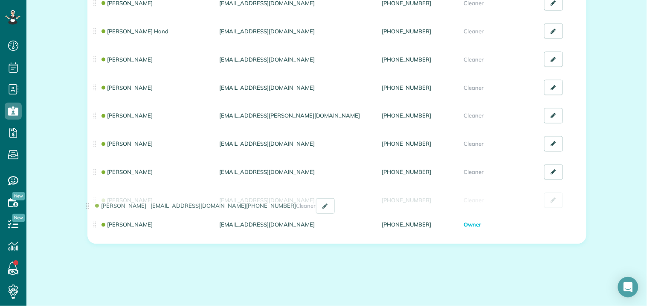
drag, startPoint x: 91, startPoint y: 58, endPoint x: 88, endPoint y: 212, distance: 153.7
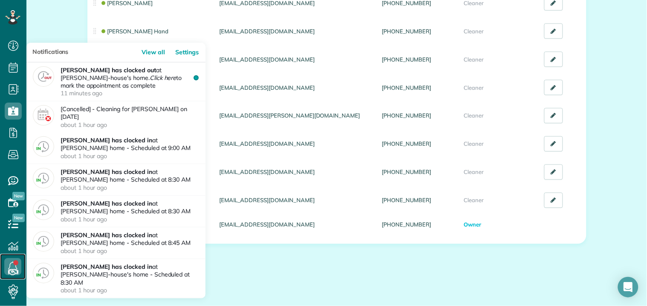
click at [15, 267] on icon at bounding box center [12, 266] width 17 height 17
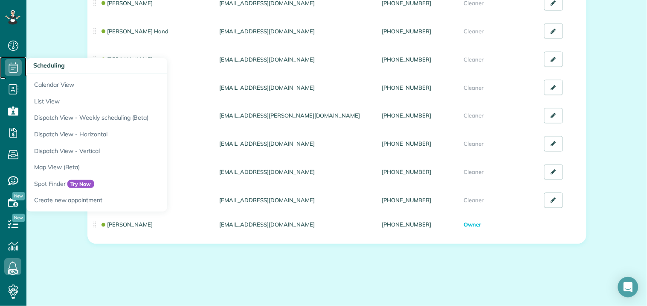
click at [16, 67] on icon at bounding box center [13, 67] width 17 height 17
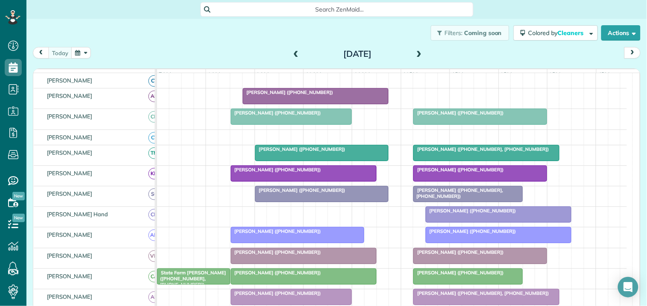
scroll to position [237, 0]
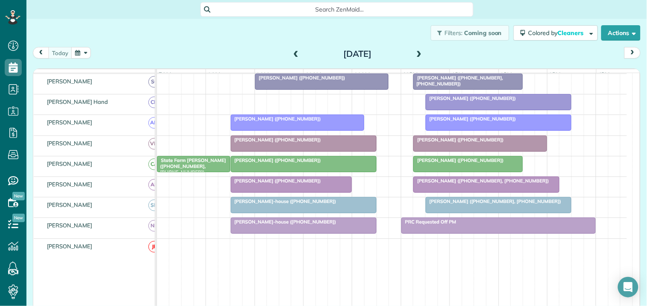
click at [293, 224] on span "[PERSON_NAME]-house ([PHONE_NUMBER])" at bounding box center [283, 221] width 107 height 6
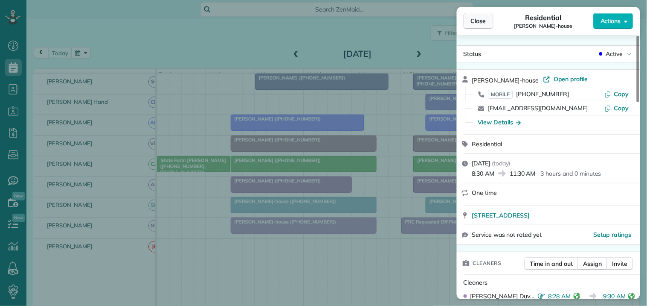
click at [483, 17] on span "Close" at bounding box center [478, 21] width 15 height 9
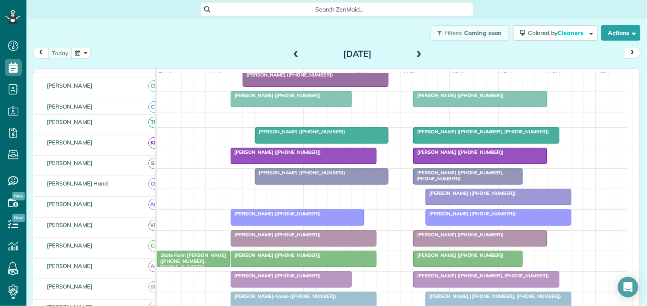
scroll to position [142, 0]
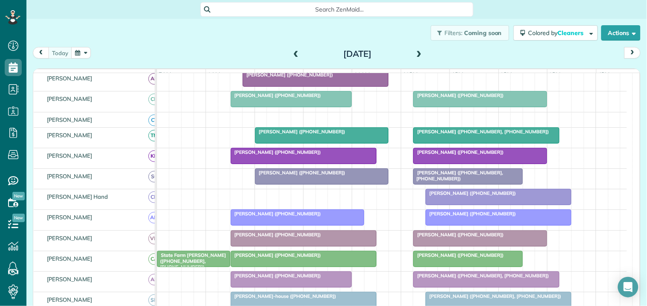
click at [416, 50] on span at bounding box center [419, 54] width 9 height 8
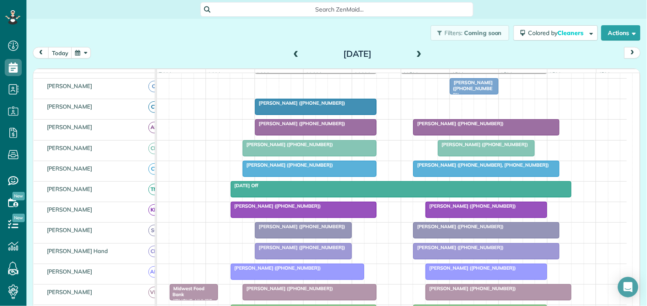
scroll to position [0, 0]
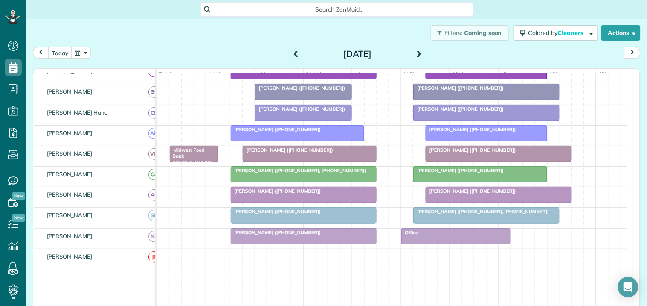
click at [84, 49] on button "button" at bounding box center [81, 53] width 20 height 12
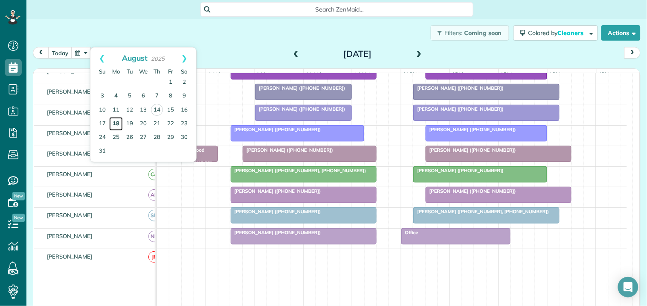
click at [117, 121] on link "18" at bounding box center [116, 124] width 14 height 14
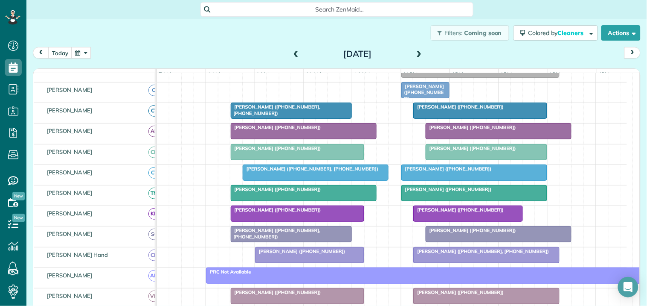
click at [415, 52] on span at bounding box center [419, 54] width 9 height 8
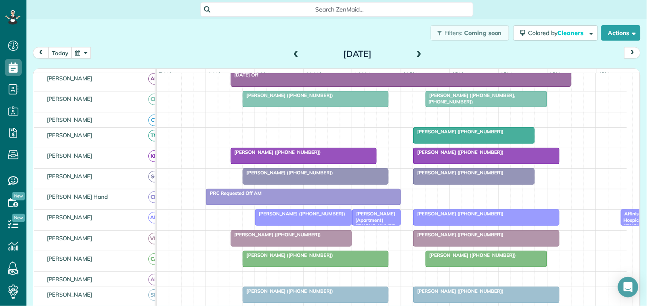
click at [291, 50] on span at bounding box center [295, 54] width 9 height 8
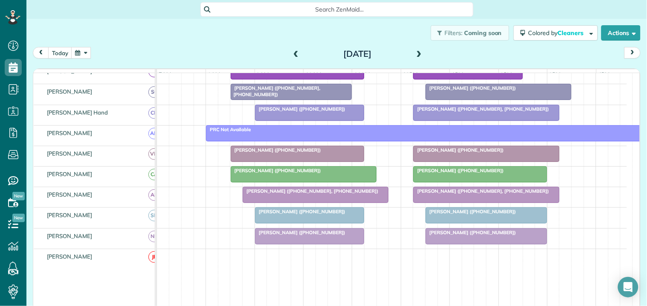
click at [415, 52] on span at bounding box center [419, 54] width 9 height 8
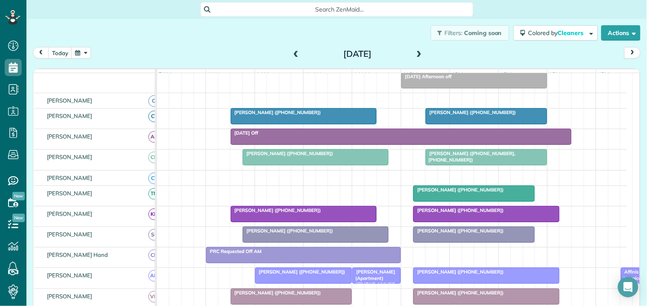
click at [416, 52] on span at bounding box center [419, 54] width 9 height 8
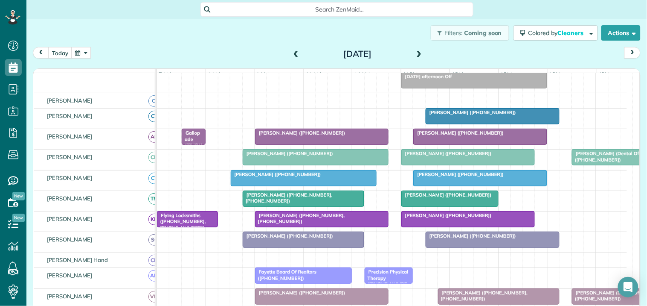
click at [416, 52] on span at bounding box center [419, 54] width 9 height 8
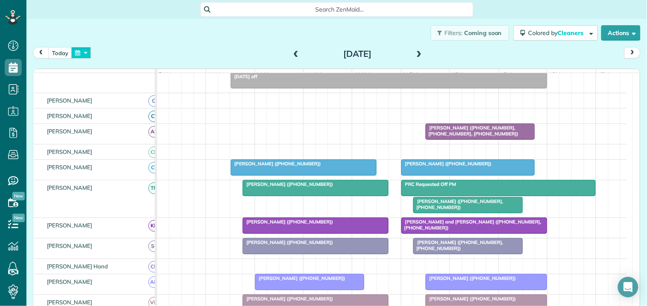
click at [84, 52] on button "button" at bounding box center [81, 53] width 20 height 12
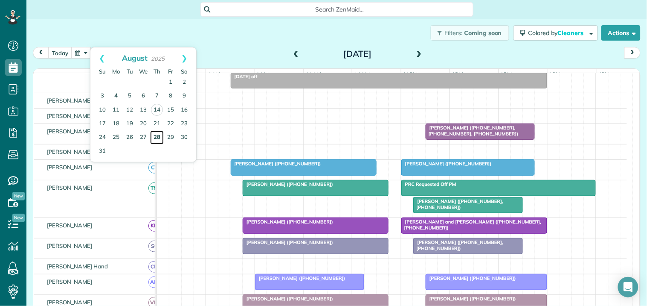
click at [156, 134] on link "28" at bounding box center [157, 138] width 14 height 14
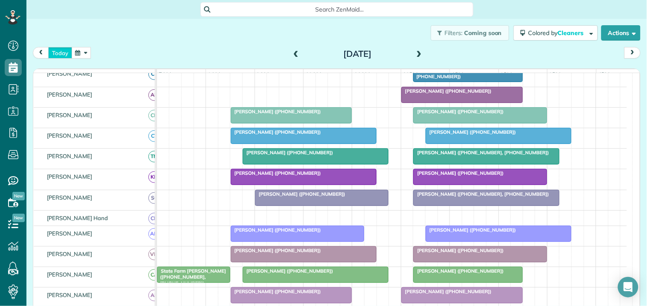
click at [56, 52] on button "today" at bounding box center [60, 53] width 24 height 12
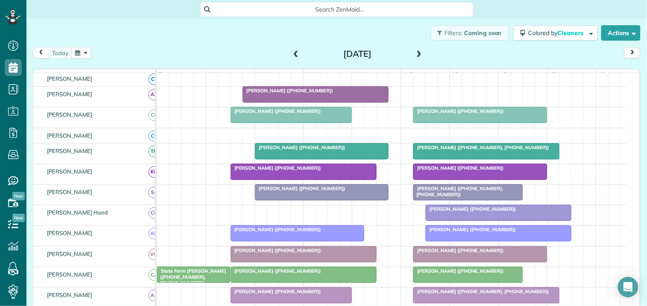
click at [416, 56] on span at bounding box center [419, 54] width 9 height 8
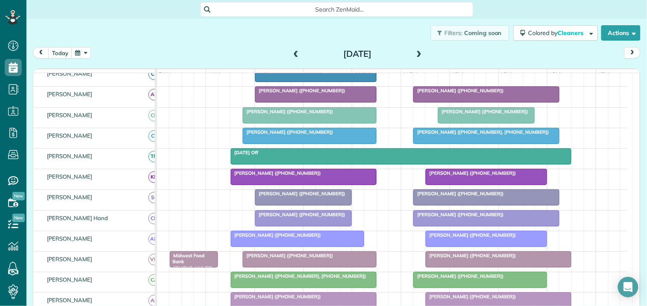
click at [326, 121] on div at bounding box center [309, 115] width 133 height 15
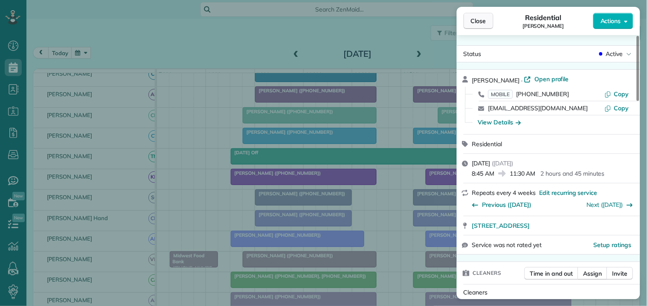
click at [483, 23] on span "Close" at bounding box center [478, 21] width 15 height 9
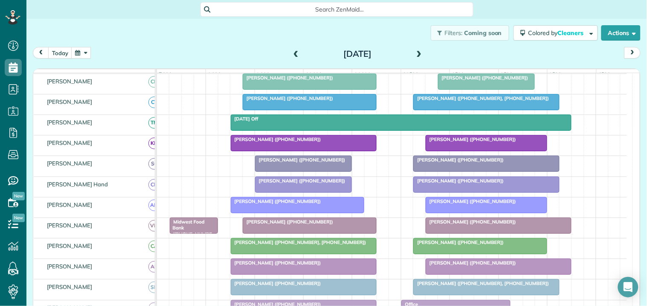
scroll to position [179, 0]
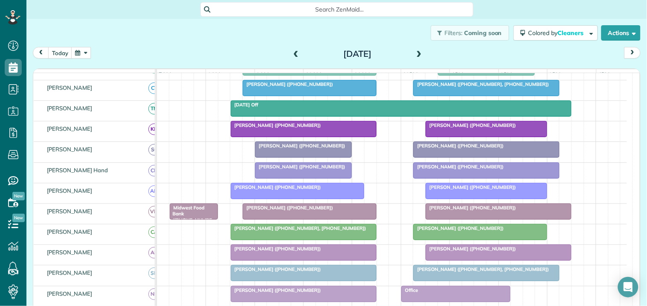
click at [322, 128] on div "Hunter Tatum (+16786870304)" at bounding box center [303, 125] width 141 height 6
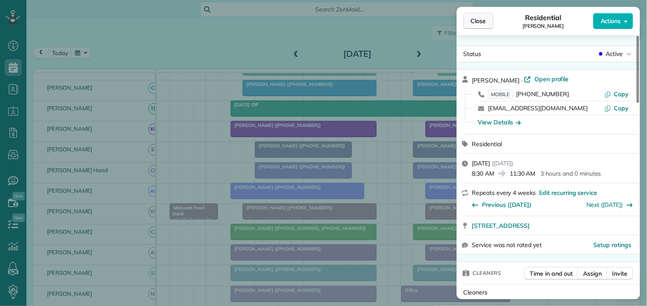
click at [482, 19] on span "Close" at bounding box center [478, 21] width 15 height 9
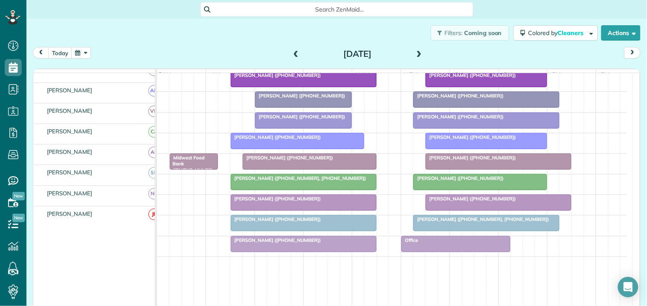
scroll to position [226, 0]
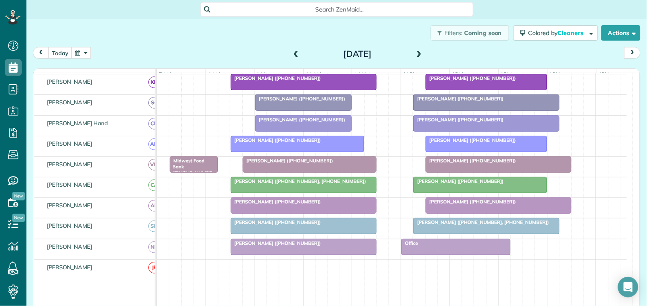
click at [306, 151] on div at bounding box center [297, 143] width 133 height 15
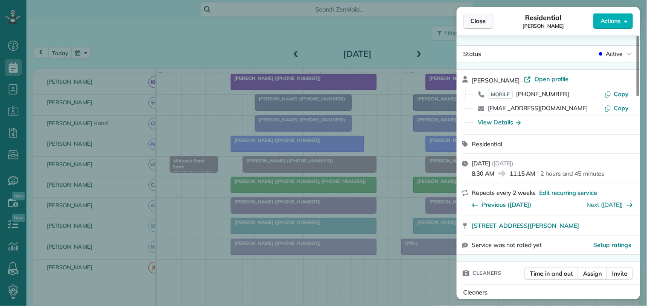
click at [485, 20] on span "Close" at bounding box center [478, 21] width 15 height 9
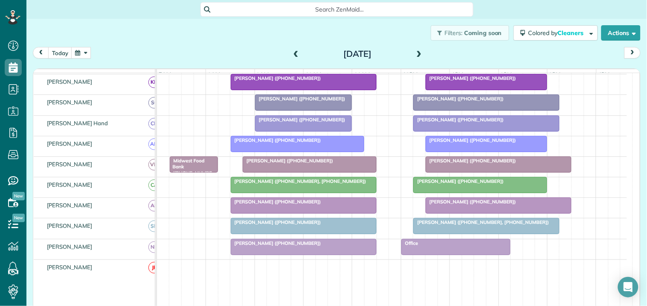
click at [316, 163] on div "Chelsey Black (+17703447935)" at bounding box center [309, 160] width 129 height 6
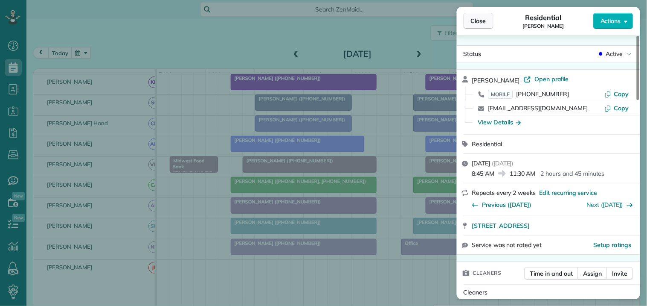
click at [484, 22] on span "Close" at bounding box center [478, 21] width 15 height 9
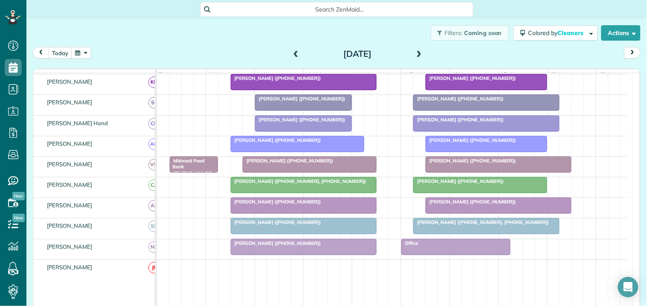
click at [345, 213] on div at bounding box center [303, 205] width 145 height 15
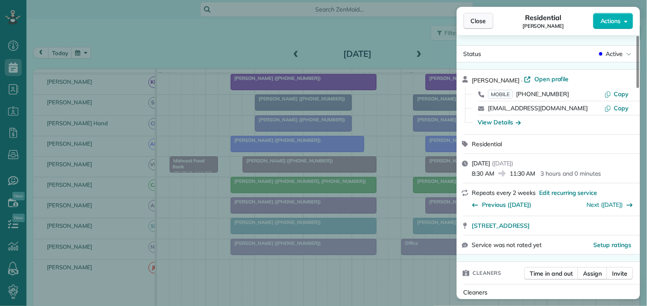
click at [483, 19] on span "Close" at bounding box center [478, 21] width 15 height 9
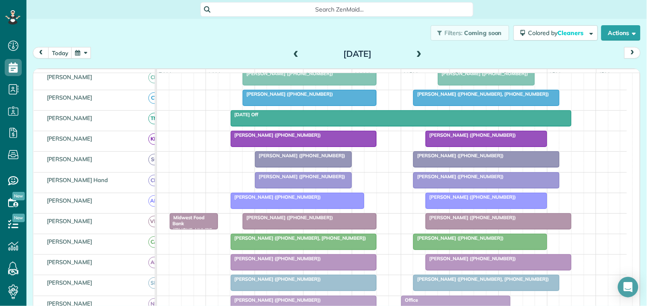
scroll to position [84, 0]
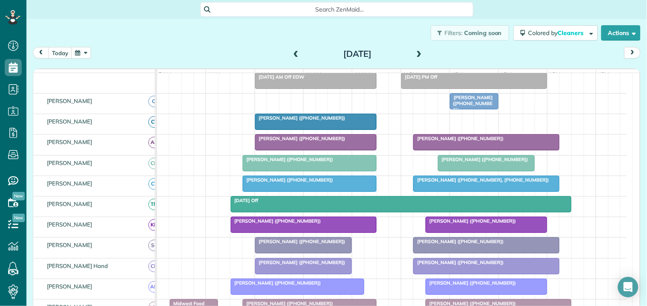
click at [513, 141] on div "Donna Darby (+16786156043)" at bounding box center [486, 138] width 141 height 6
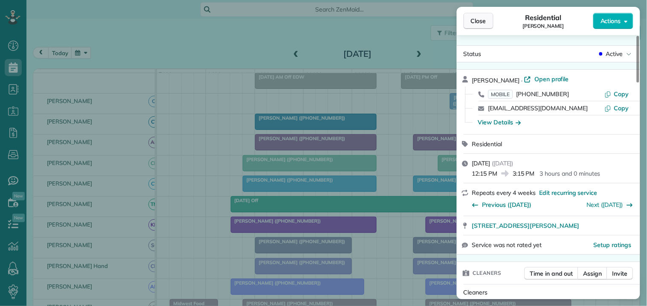
click at [483, 15] on button "Close" at bounding box center [479, 21] width 30 height 16
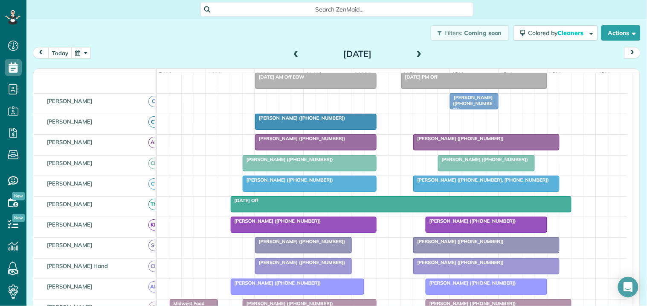
click at [487, 171] on div at bounding box center [487, 162] width 96 height 15
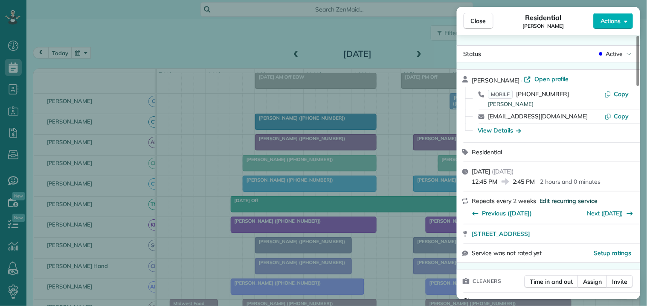
click at [567, 199] on span "Edit recurring service" at bounding box center [569, 200] width 58 height 9
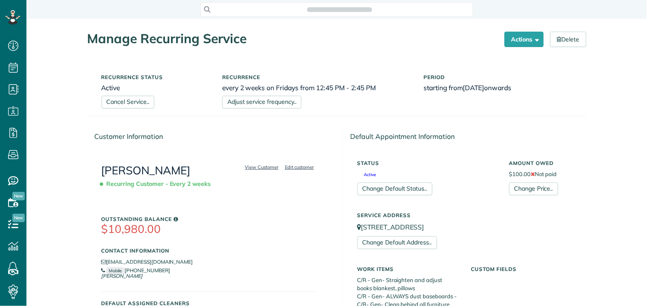
scroll to position [3, 3]
click at [274, 104] on link "Adjust service frequency.." at bounding box center [261, 102] width 79 height 13
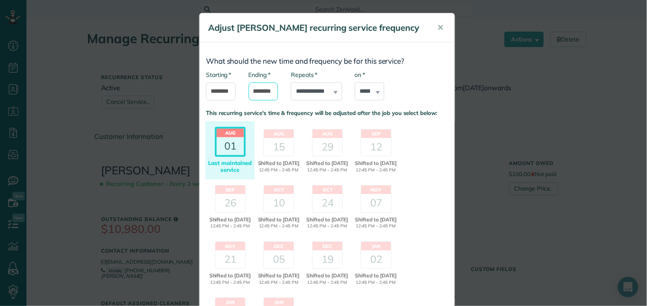
click at [266, 92] on input "*******" at bounding box center [264, 91] width 30 height 18
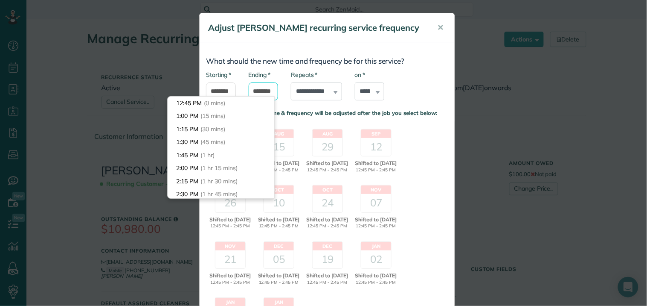
scroll to position [91, 0]
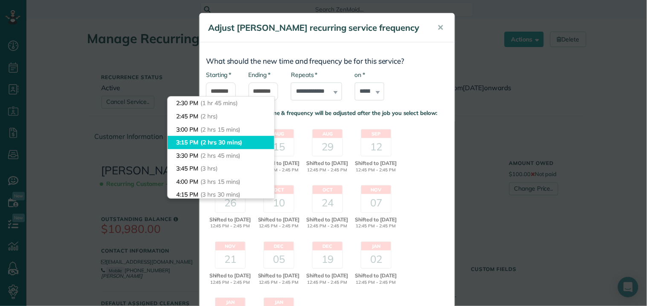
type input "*******"
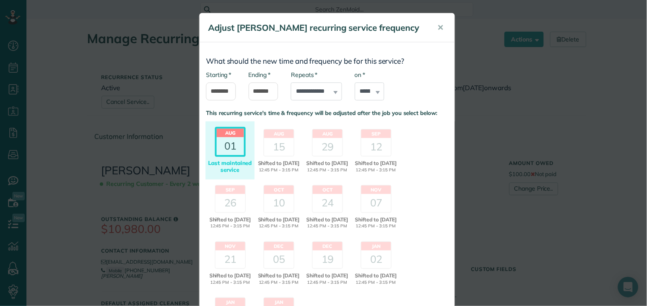
click at [224, 140] on body "Dashboard Scheduling Calendar View List View Dispatch View - Weekly scheduling …" at bounding box center [323, 153] width 647 height 306
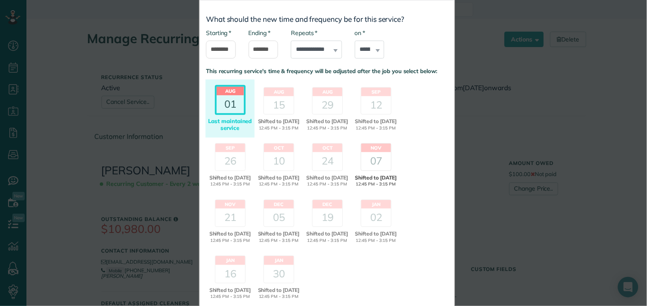
scroll to position [116, 0]
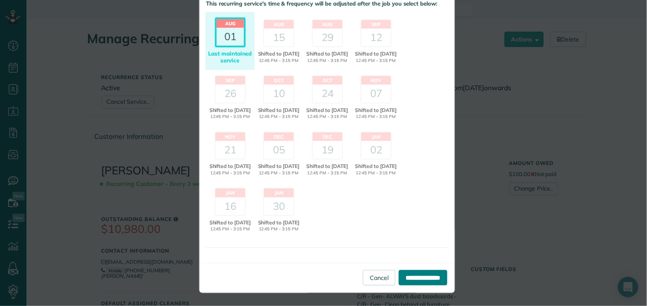
click at [409, 278] on input "**********" at bounding box center [423, 277] width 49 height 15
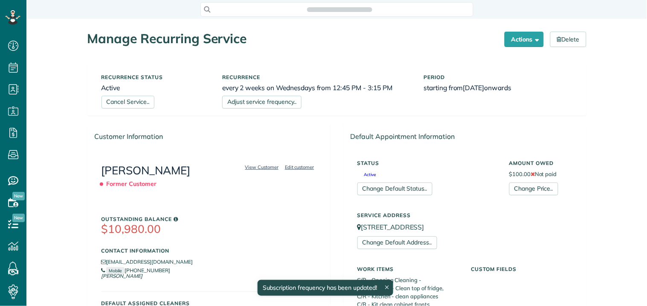
scroll to position [3, 3]
click at [265, 100] on link "Adjust service frequency.." at bounding box center [261, 102] width 79 height 13
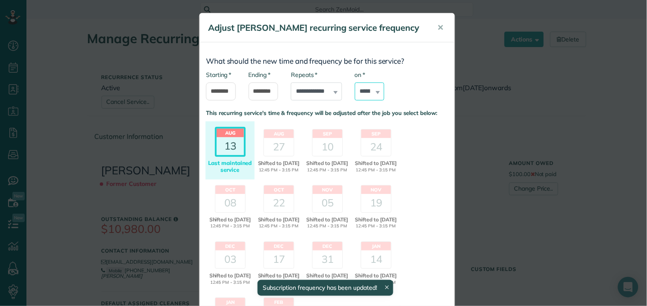
click at [368, 91] on select "****** ****** ******* ********* ******** ****** ********" at bounding box center [370, 91] width 30 height 18
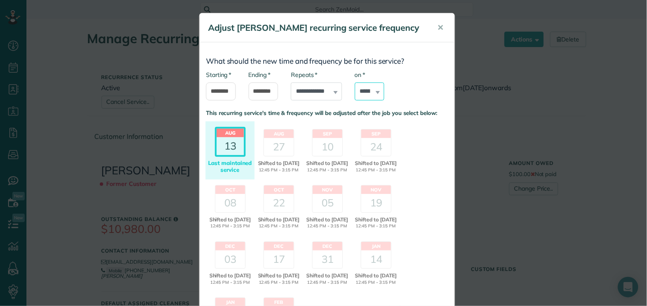
select select "*"
click at [355, 82] on select "****** ****** ******* ********* ******** ****** ********" at bounding box center [370, 91] width 30 height 18
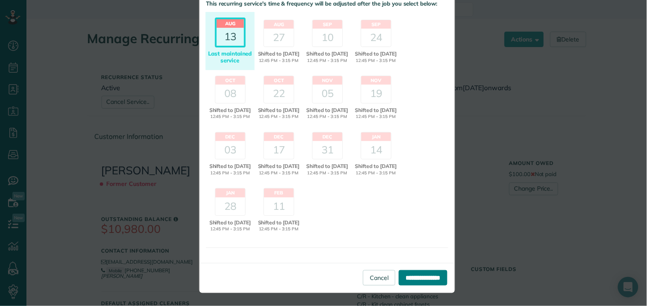
click at [413, 277] on input "**********" at bounding box center [423, 277] width 49 height 15
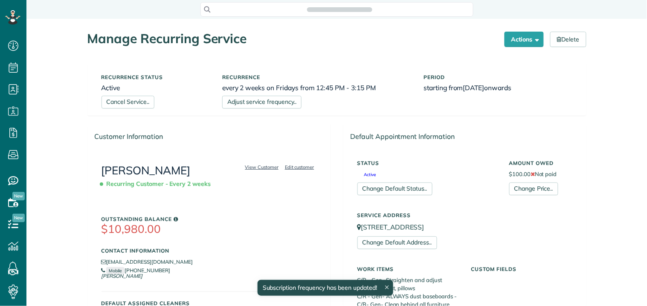
scroll to position [3, 3]
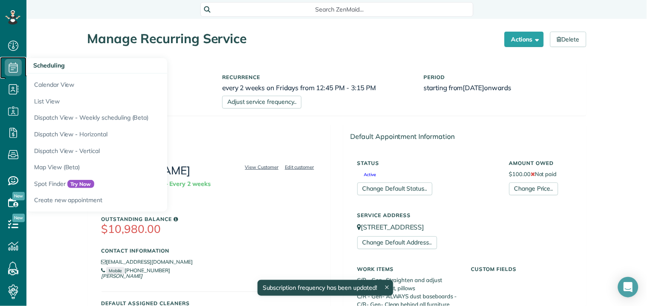
click at [15, 65] on icon at bounding box center [13, 67] width 17 height 17
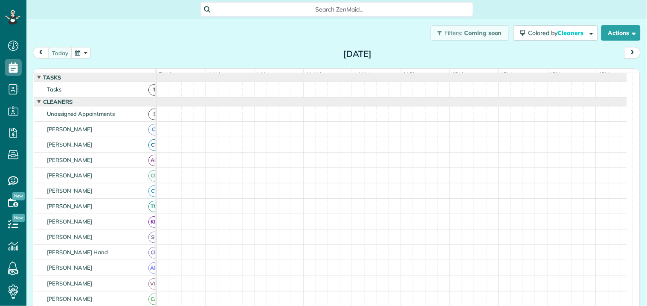
scroll to position [3, 3]
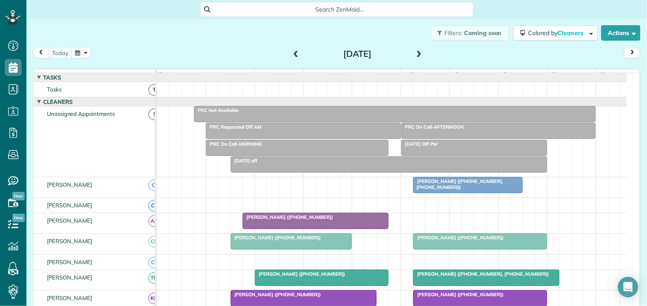
click at [78, 52] on button "button" at bounding box center [81, 53] width 20 height 12
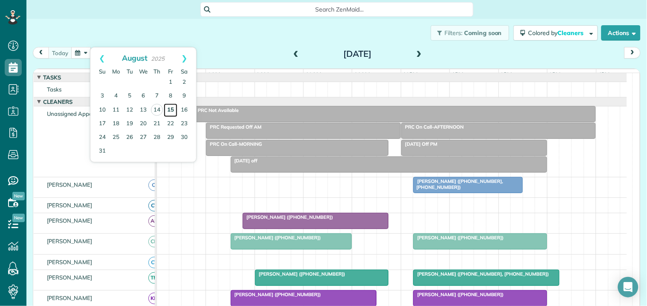
click at [172, 108] on link "15" at bounding box center [171, 110] width 14 height 14
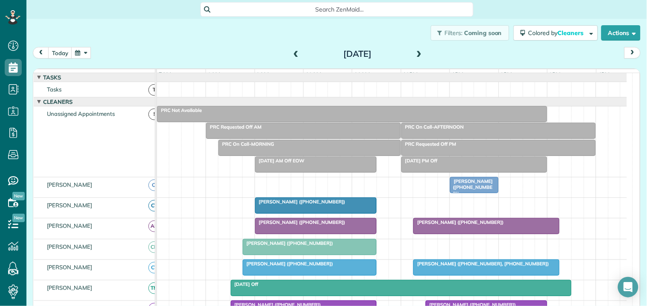
click at [292, 49] on span at bounding box center [295, 54] width 9 height 13
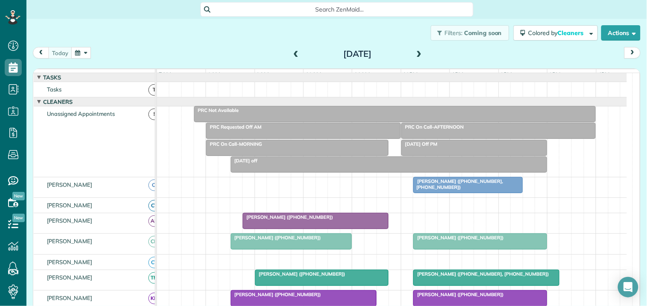
click at [291, 50] on span at bounding box center [295, 54] width 9 height 8
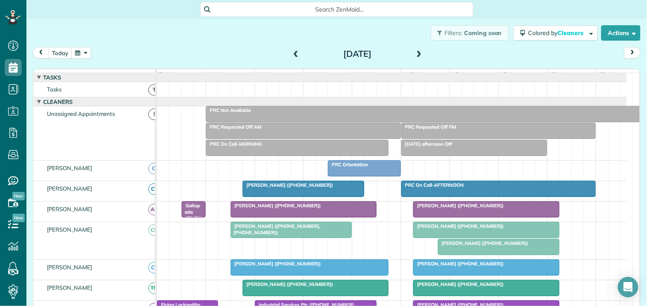
click at [495, 253] on div at bounding box center [499, 246] width 121 height 15
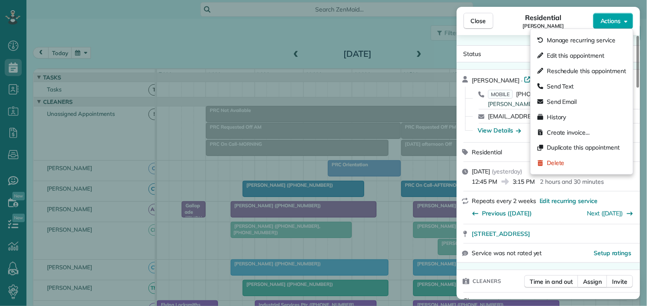
click at [622, 22] on button "Actions" at bounding box center [614, 21] width 40 height 16
click at [578, 56] on span "Edit this appointment" at bounding box center [576, 55] width 58 height 9
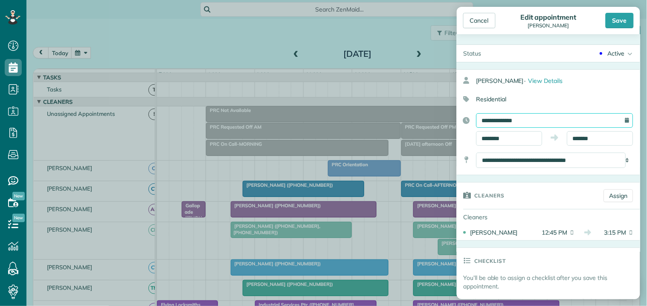
click at [532, 117] on input "**********" at bounding box center [555, 120] width 157 height 15
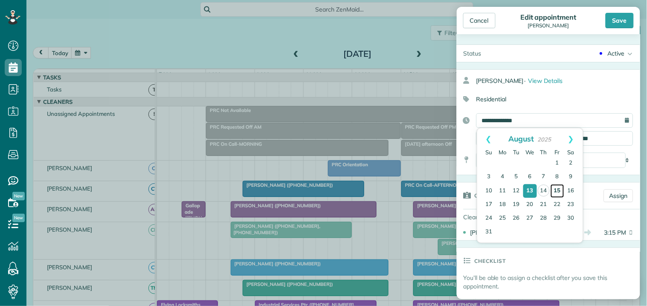
click at [557, 186] on link "15" at bounding box center [558, 191] width 14 height 14
type input "**********"
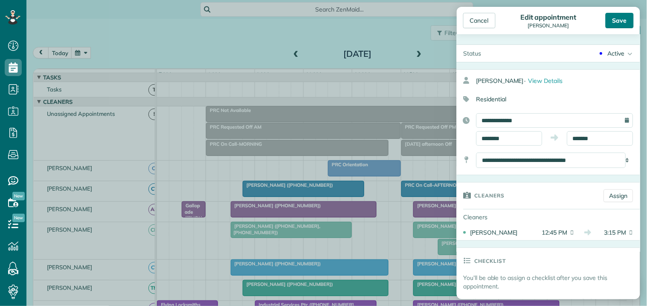
click at [620, 20] on div "Save" at bounding box center [620, 20] width 28 height 15
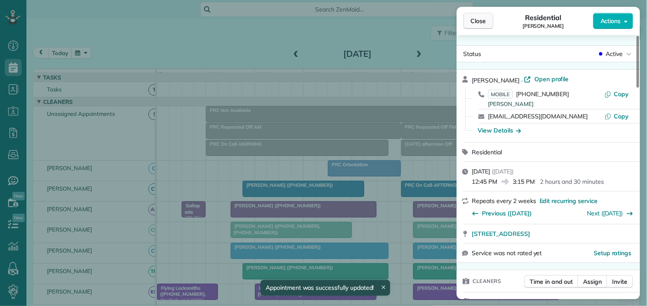
click at [483, 20] on span "Close" at bounding box center [478, 21] width 15 height 9
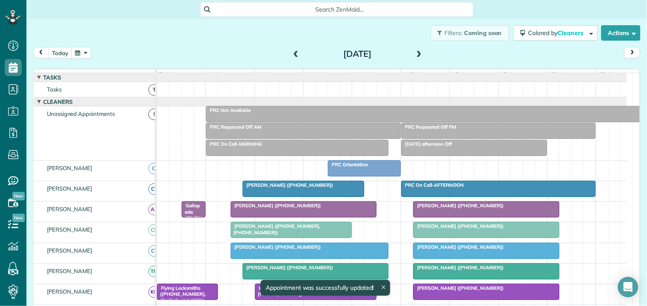
click at [415, 53] on span at bounding box center [419, 54] width 9 height 8
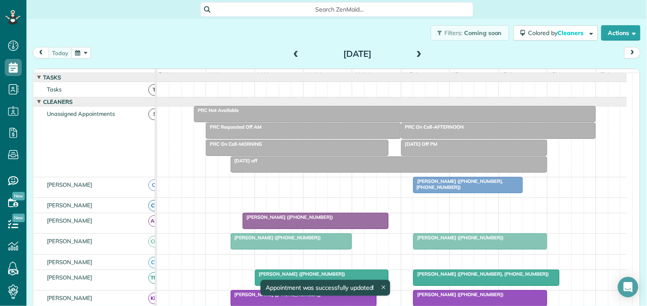
click at [415, 53] on span at bounding box center [419, 54] width 9 height 8
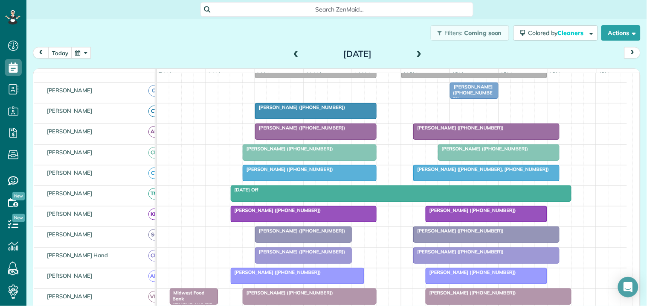
scroll to position [95, 0]
click at [84, 54] on button "button" at bounding box center [81, 53] width 20 height 12
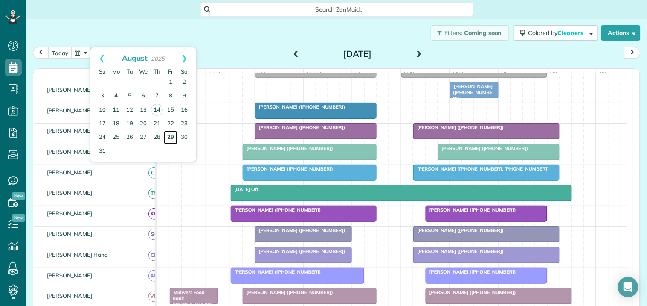
click at [172, 137] on link "29" at bounding box center [171, 138] width 14 height 14
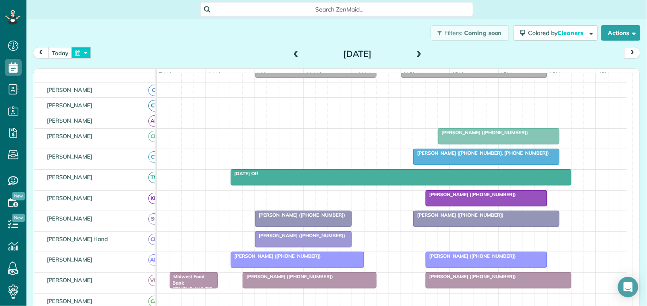
click at [83, 54] on button "button" at bounding box center [81, 53] width 20 height 12
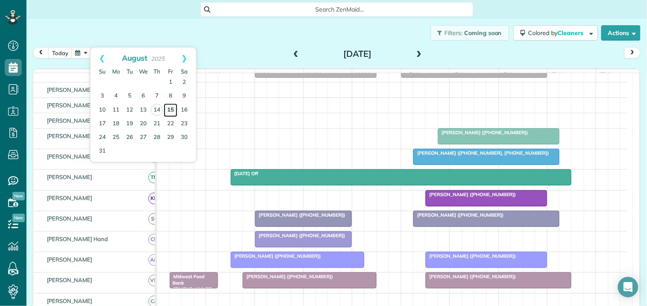
click at [172, 109] on link "15" at bounding box center [171, 110] width 14 height 14
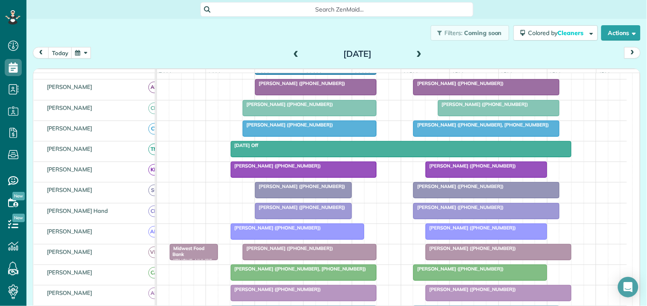
scroll to position [189, 0]
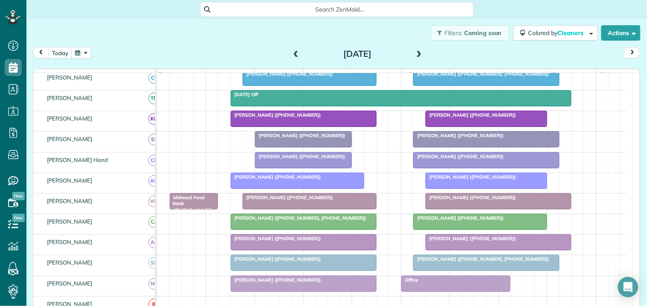
click at [511, 138] on div "Dori Phillips (+14048893000)" at bounding box center [486, 135] width 141 height 6
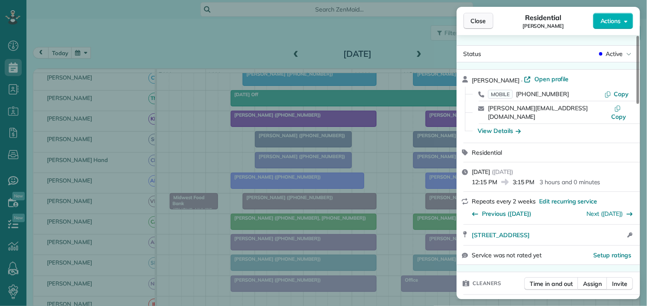
click at [483, 20] on span "Close" at bounding box center [478, 21] width 15 height 9
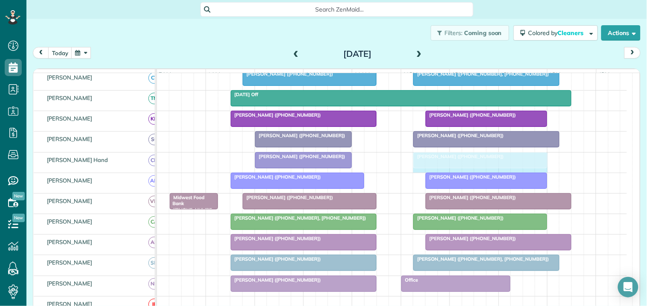
drag, startPoint x: 557, startPoint y: 165, endPoint x: 546, endPoint y: 163, distance: 10.8
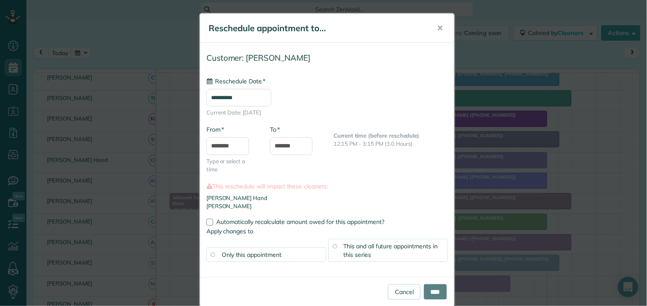
type input "**********"
click at [398, 251] on div "This and all future appointments in this series" at bounding box center [389, 250] width 120 height 23
click at [439, 289] on input "****" at bounding box center [435, 291] width 23 height 15
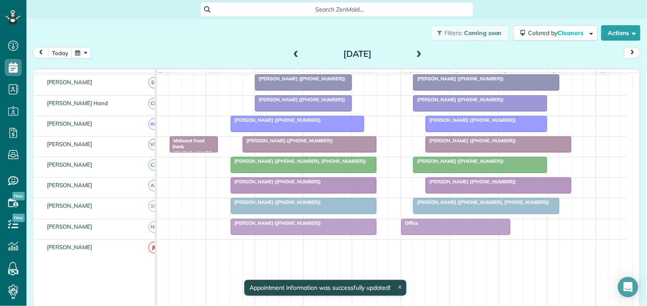
scroll to position [284, 0]
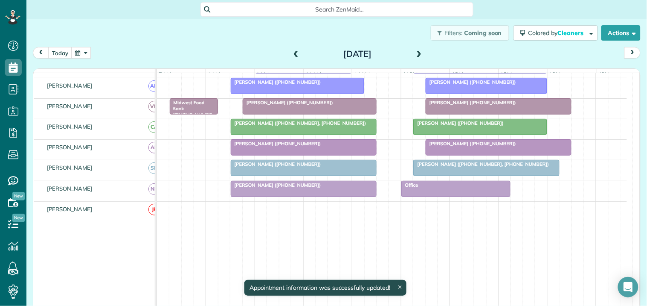
click at [521, 114] on div at bounding box center [498, 106] width 145 height 15
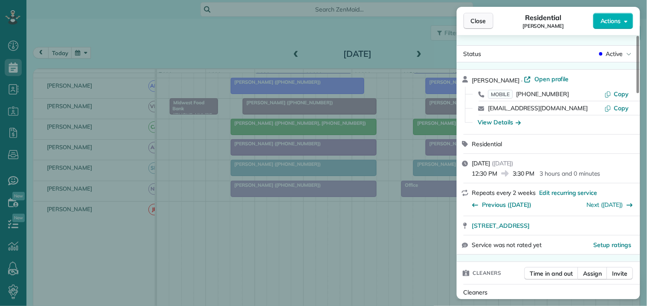
click at [484, 23] on span "Close" at bounding box center [478, 21] width 15 height 9
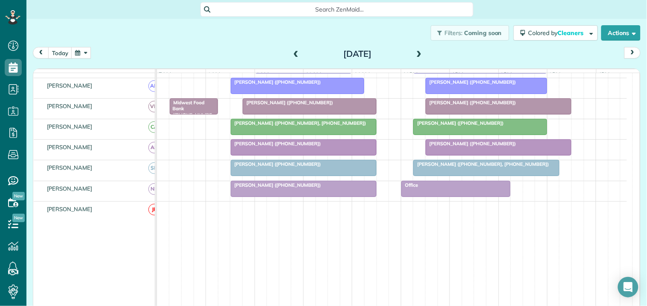
click at [84, 54] on button "button" at bounding box center [81, 53] width 20 height 12
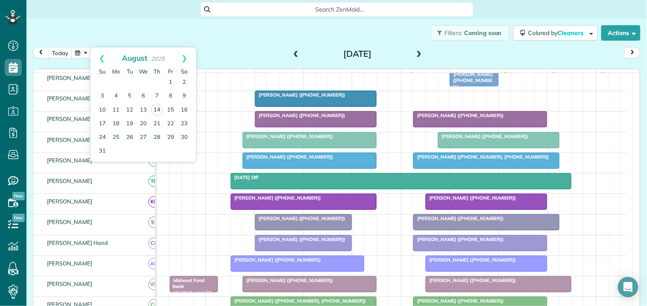
scroll to position [47, 0]
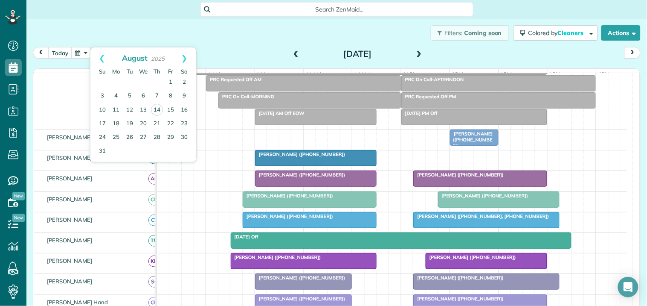
click at [270, 48] on div "today Friday Aug 15, 2025" at bounding box center [337, 55] width 608 height 16
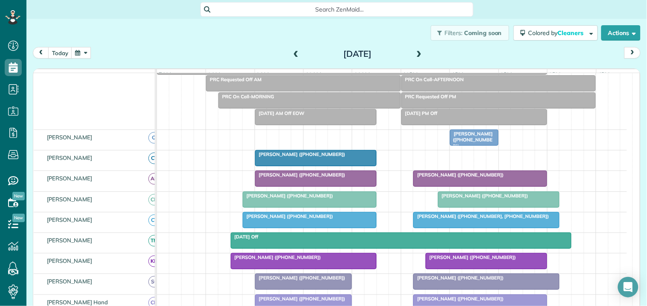
click at [80, 56] on button "button" at bounding box center [81, 53] width 20 height 12
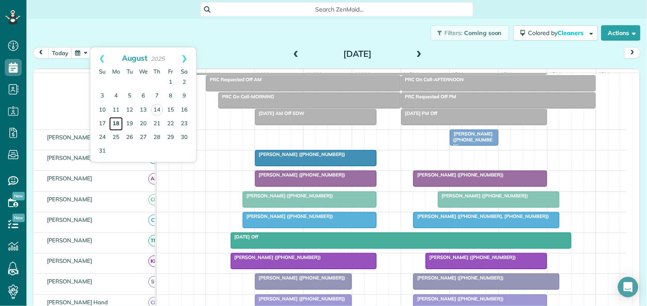
click at [118, 122] on link "18" at bounding box center [116, 124] width 14 height 14
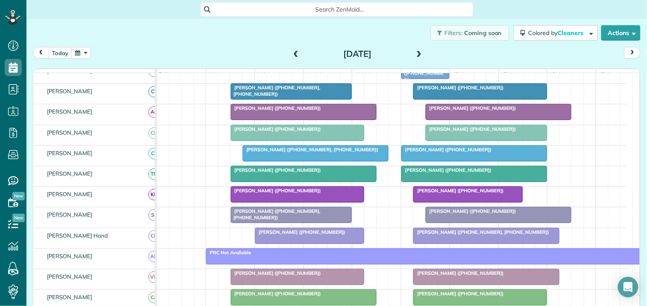
scroll to position [0, 0]
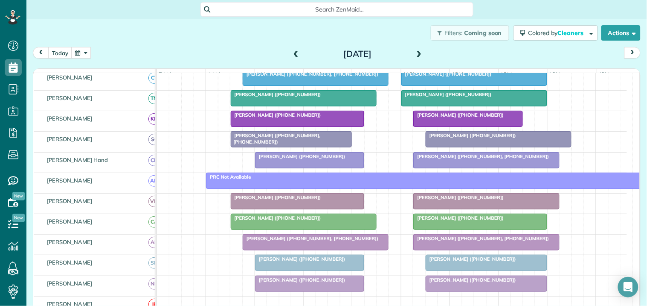
click at [415, 51] on span at bounding box center [419, 54] width 9 height 8
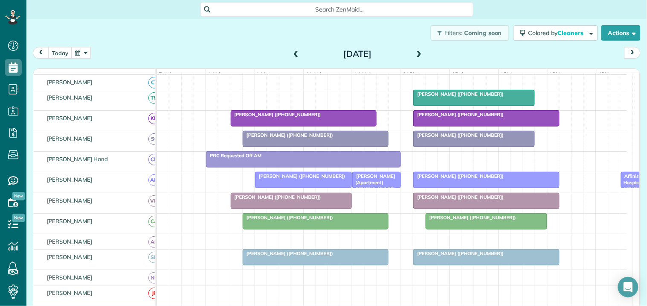
scroll to position [84, 0]
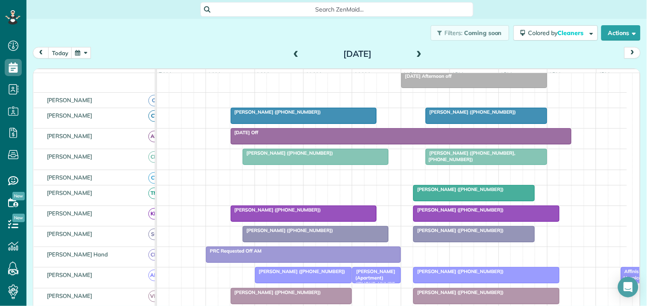
click at [293, 50] on span at bounding box center [295, 54] width 9 height 8
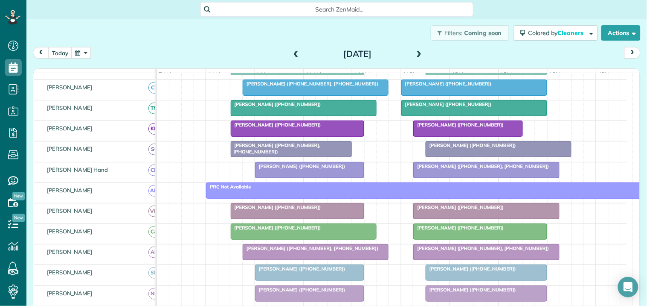
scroll to position [213, 0]
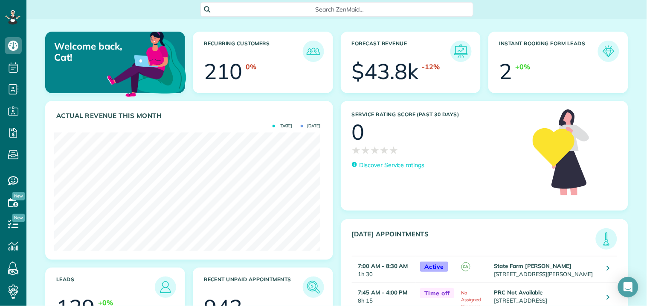
scroll to position [118, 266]
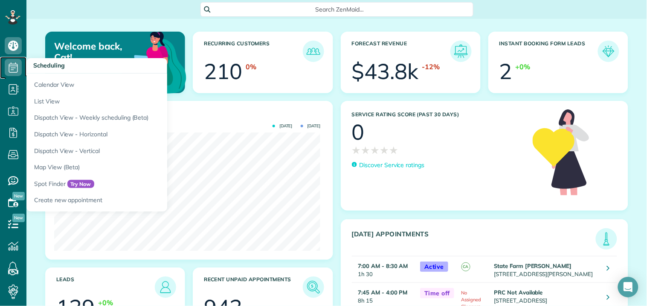
click at [15, 70] on icon at bounding box center [13, 67] width 17 height 17
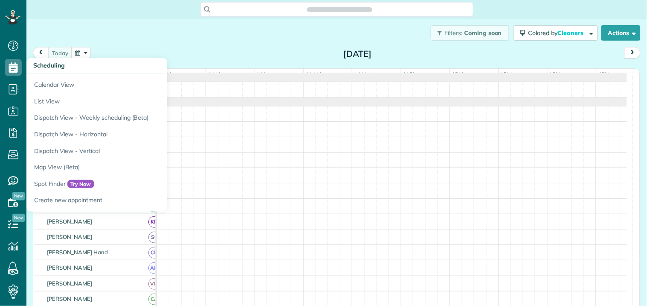
scroll to position [3, 3]
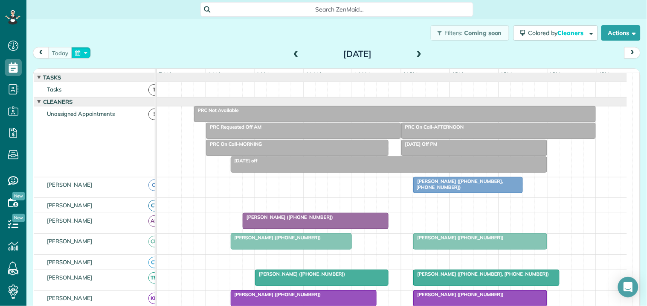
click at [82, 54] on button "button" at bounding box center [81, 53] width 20 height 12
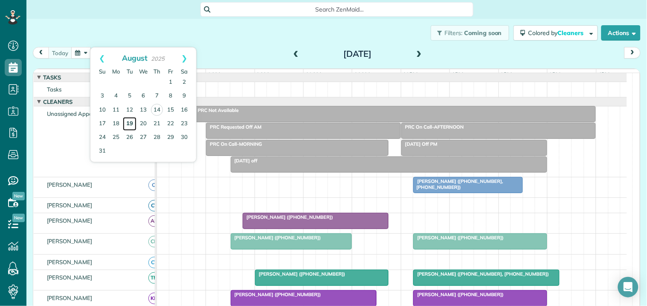
click at [128, 119] on link "19" at bounding box center [130, 124] width 14 height 14
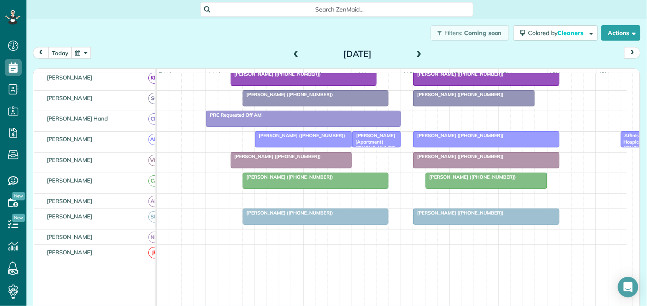
scroll to position [237, 0]
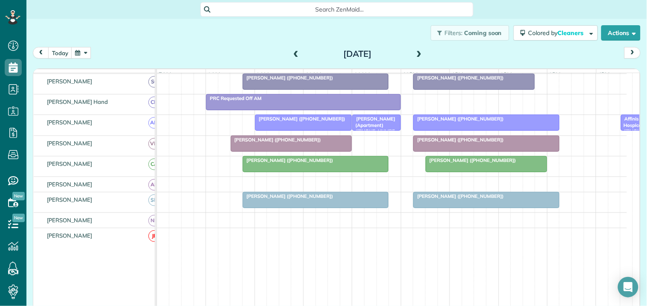
click at [415, 52] on span at bounding box center [419, 54] width 9 height 8
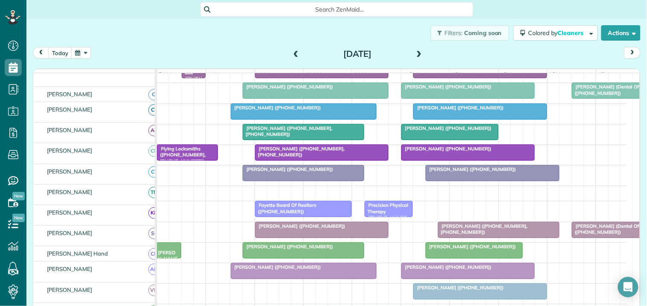
scroll to position [0, 0]
